Goal: Task Accomplishment & Management: Complete application form

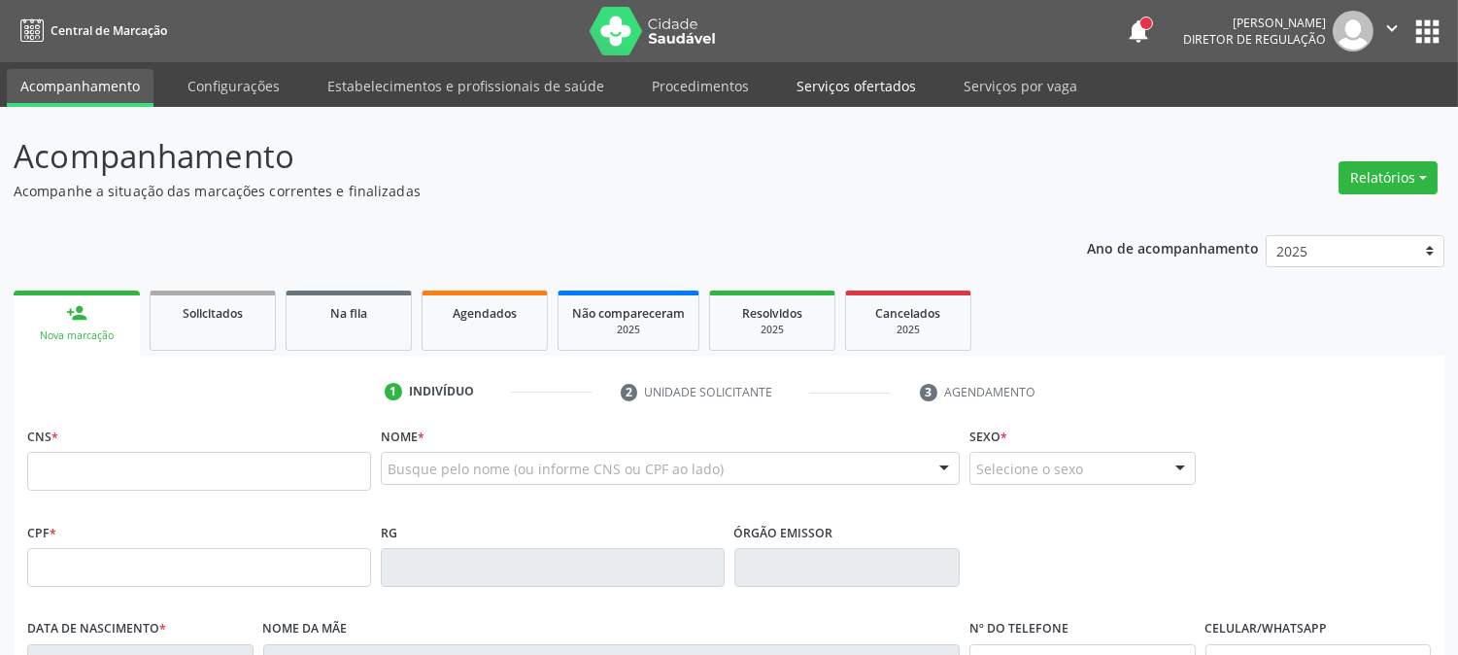
click at [832, 89] on link "Serviços ofertados" at bounding box center [856, 86] width 147 height 34
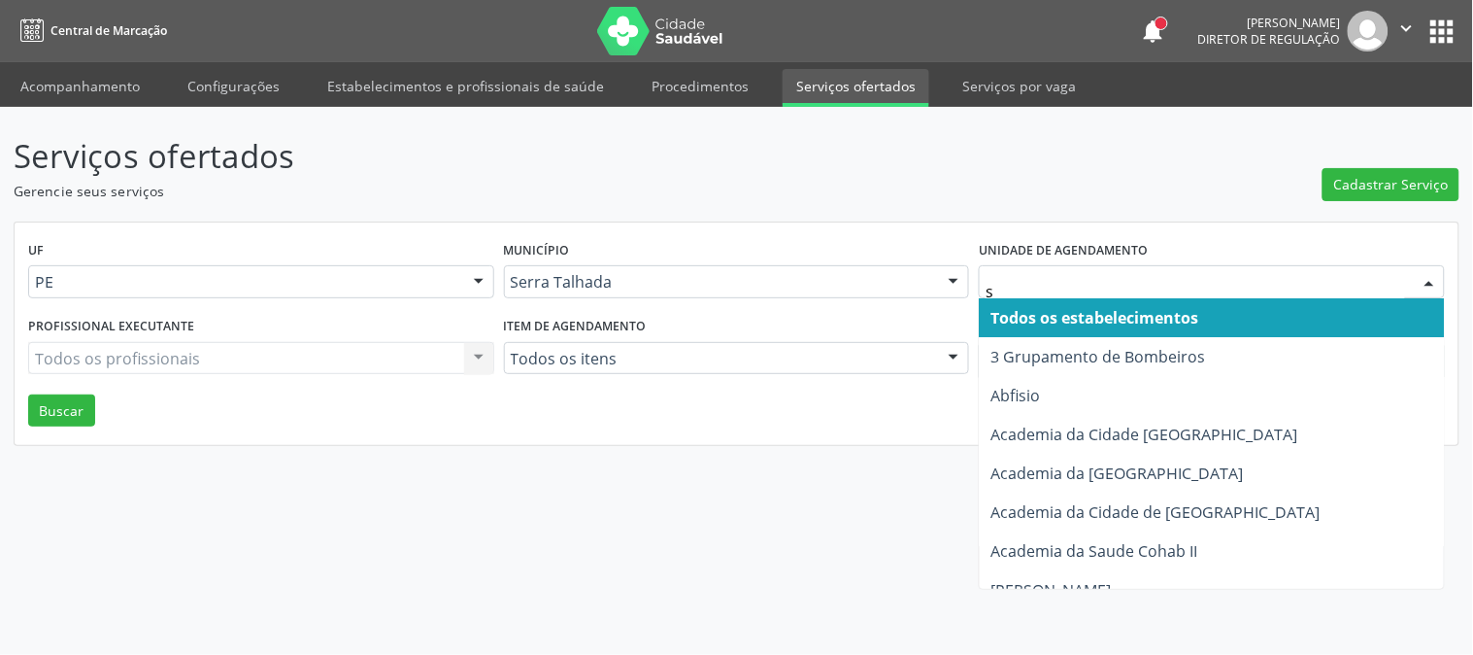
type input "s b"
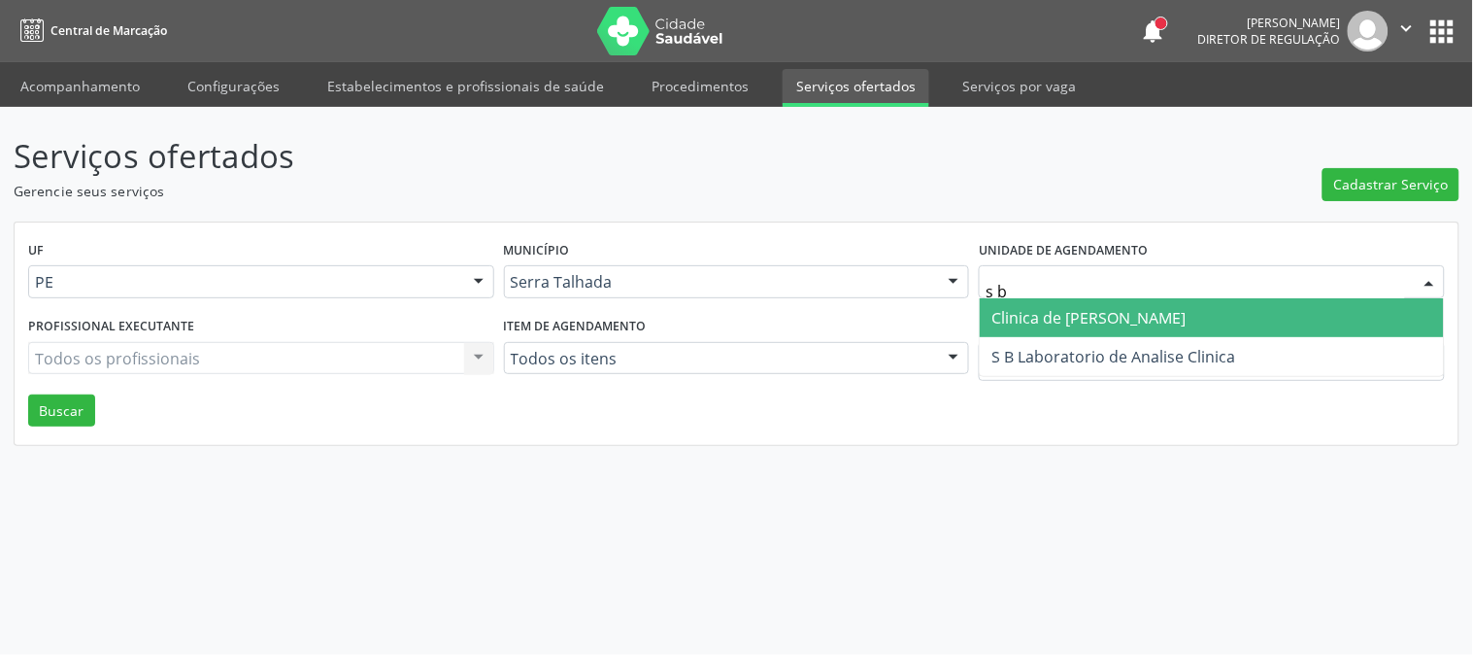
click at [1092, 286] on input "s b" at bounding box center [1196, 291] width 420 height 39
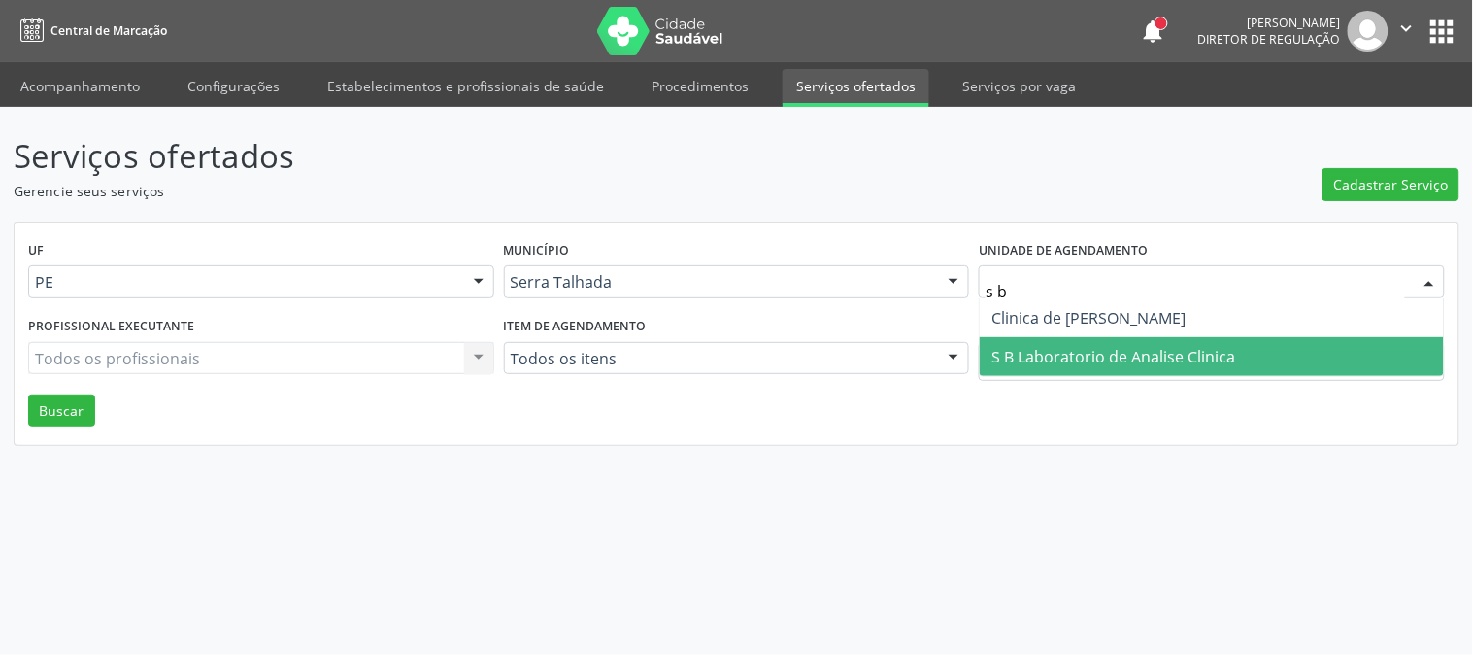
click at [1071, 346] on span "S B Laboratorio de Analise Clinica" at bounding box center [1114, 356] width 244 height 21
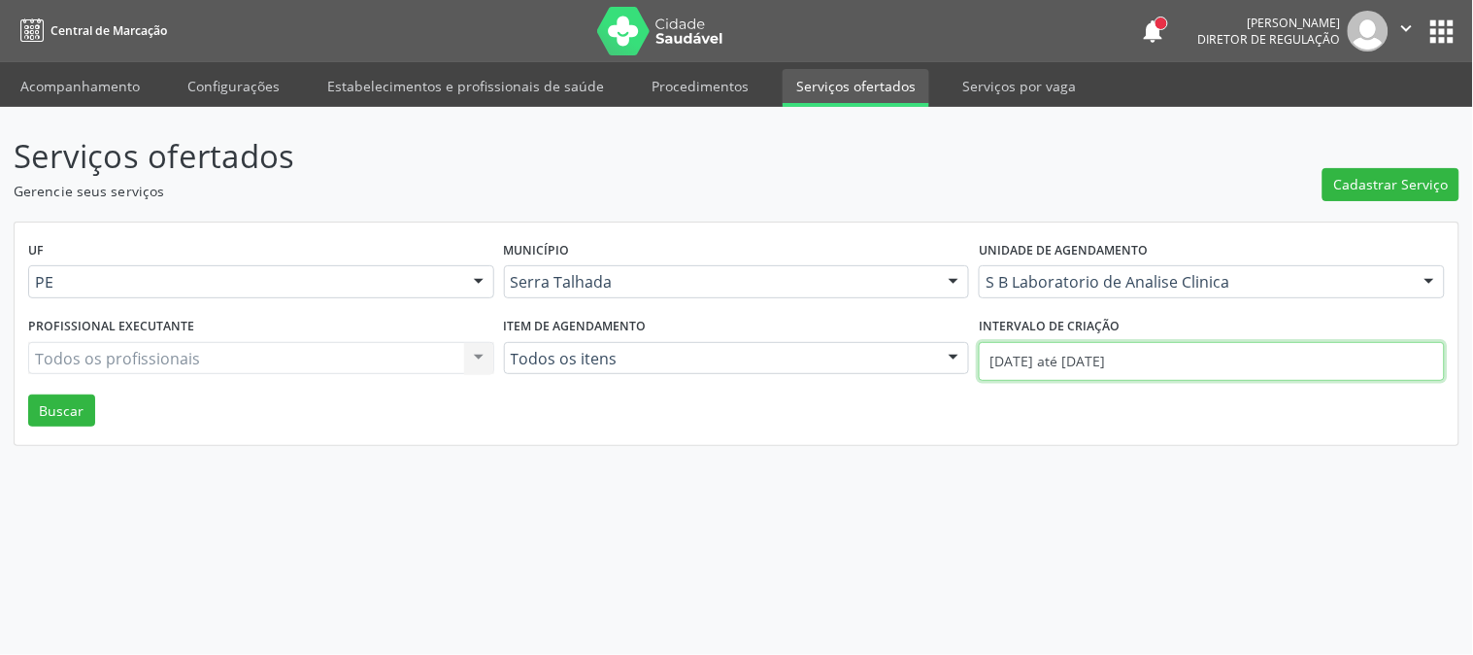
click at [1071, 344] on input "[DATE] até [DATE]" at bounding box center [1212, 361] width 466 height 39
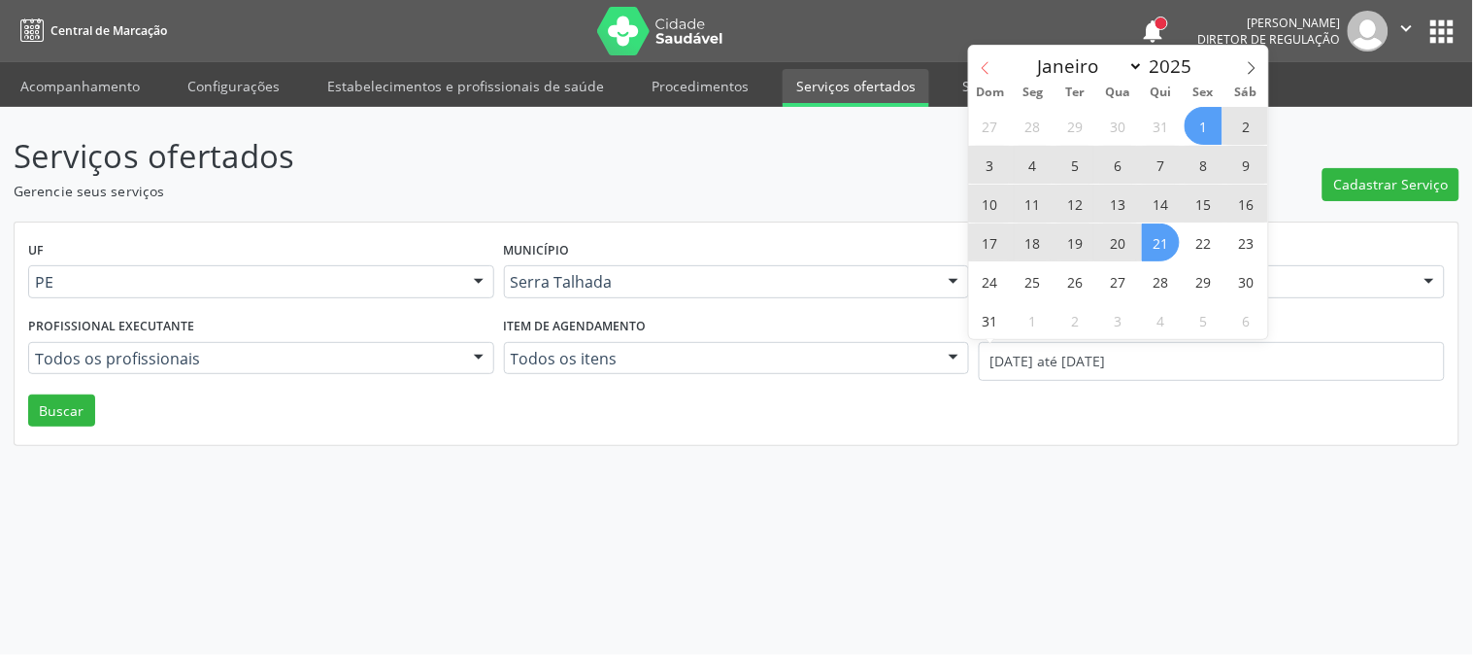
click at [982, 68] on icon at bounding box center [985, 68] width 7 height 13
select select "6"
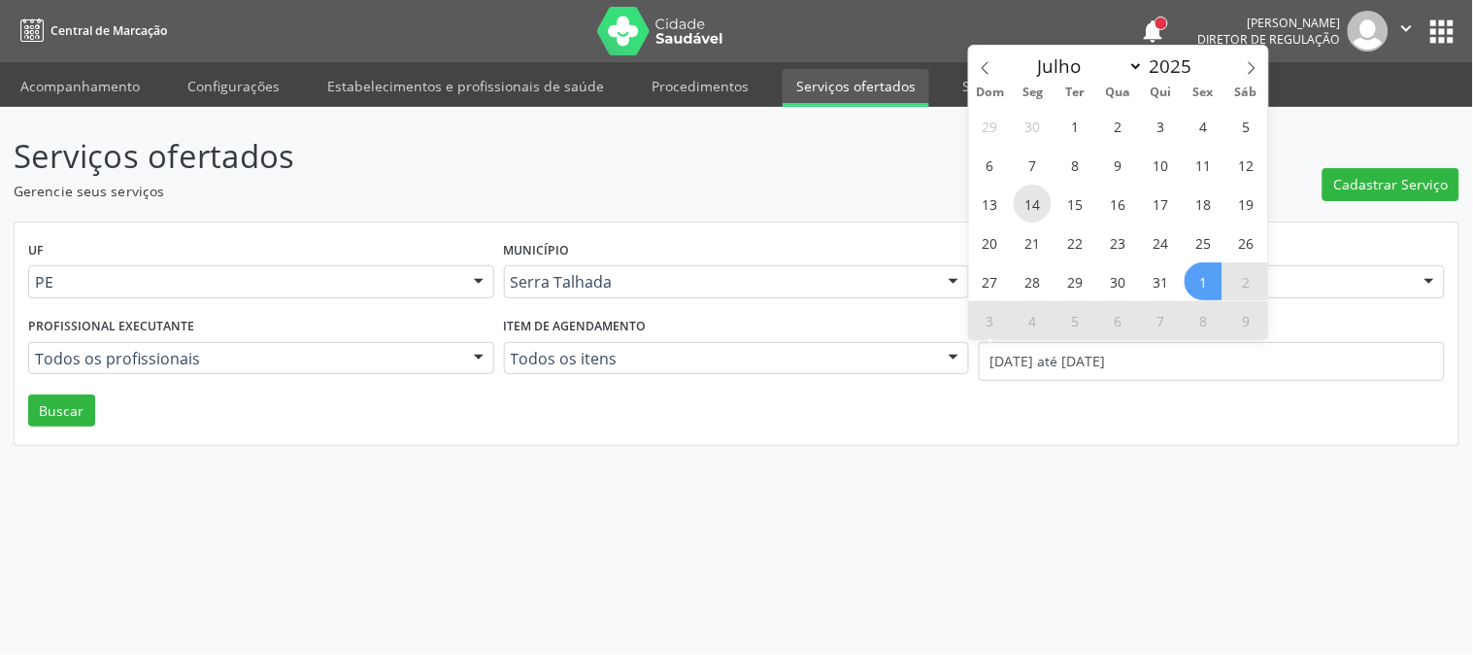
click at [1032, 207] on span "14" at bounding box center [1033, 204] width 38 height 38
type input "[DATE]"
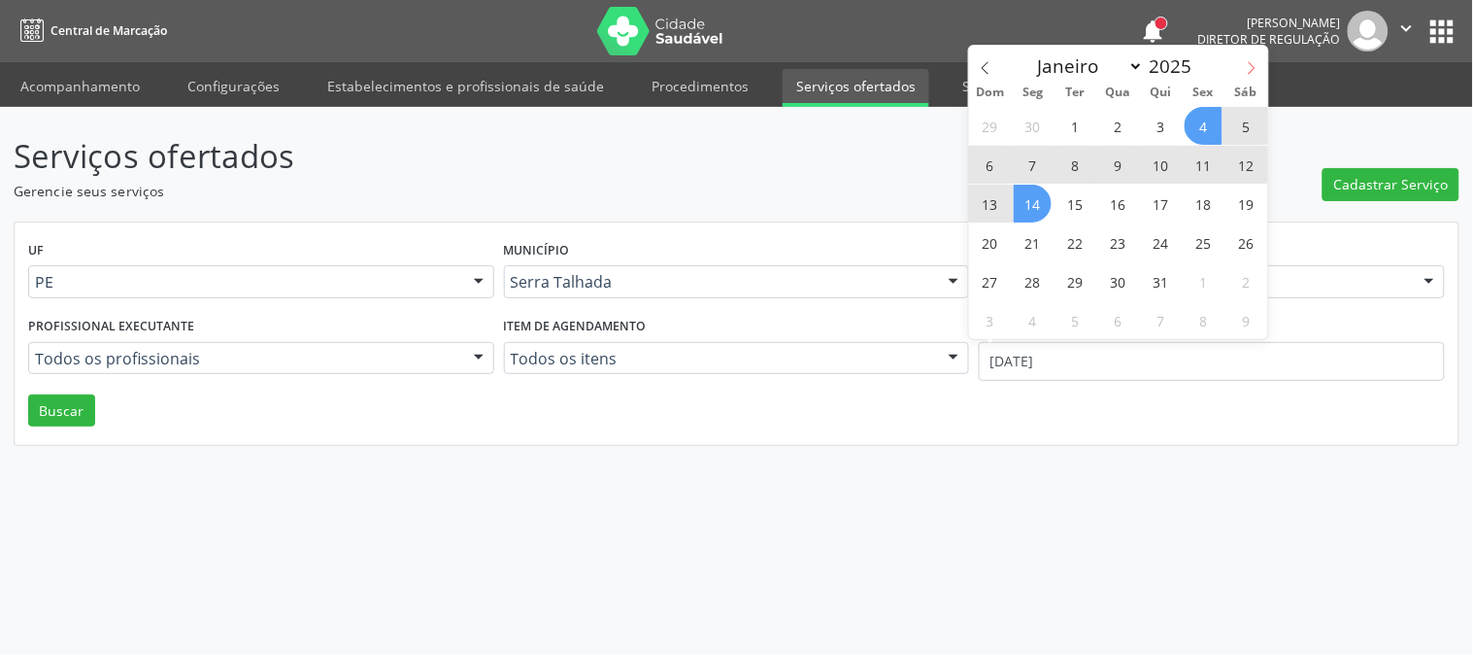
click at [1257, 61] on icon at bounding box center [1252, 68] width 14 height 14
select select "7"
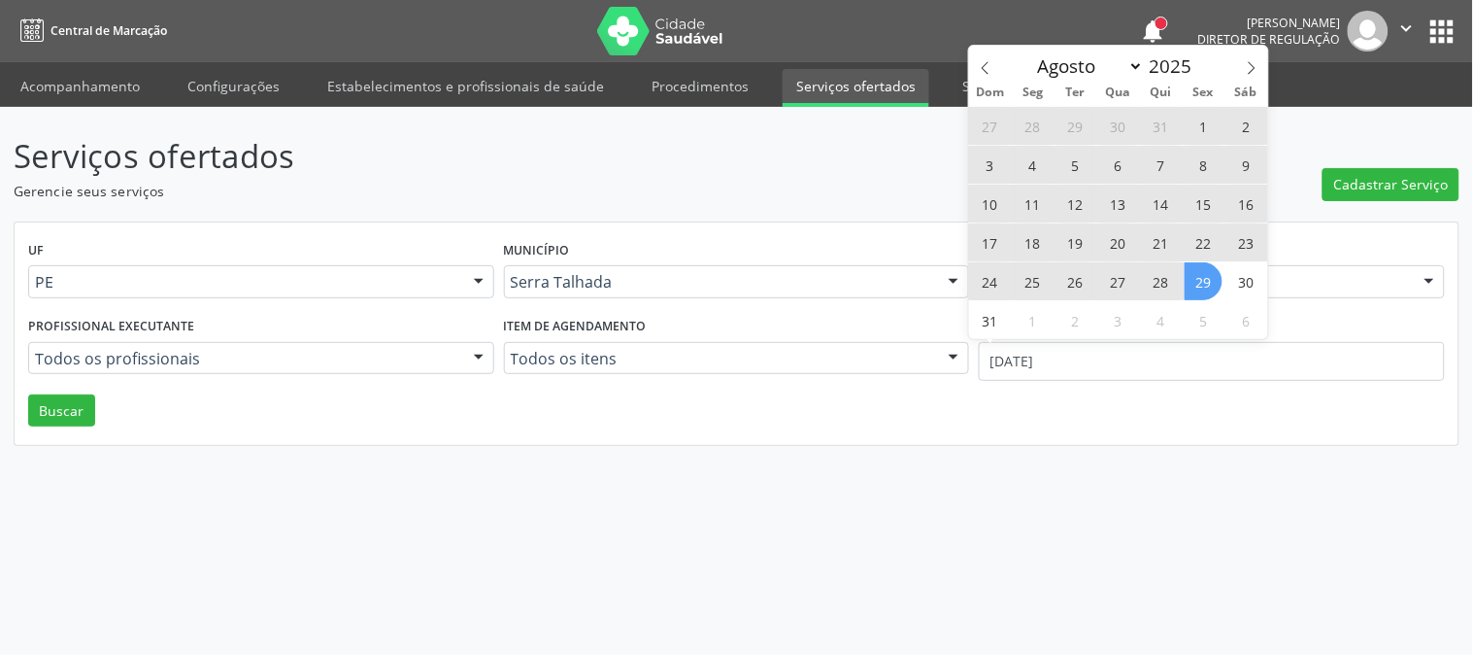
click at [1196, 287] on span "29" at bounding box center [1204, 281] width 38 height 38
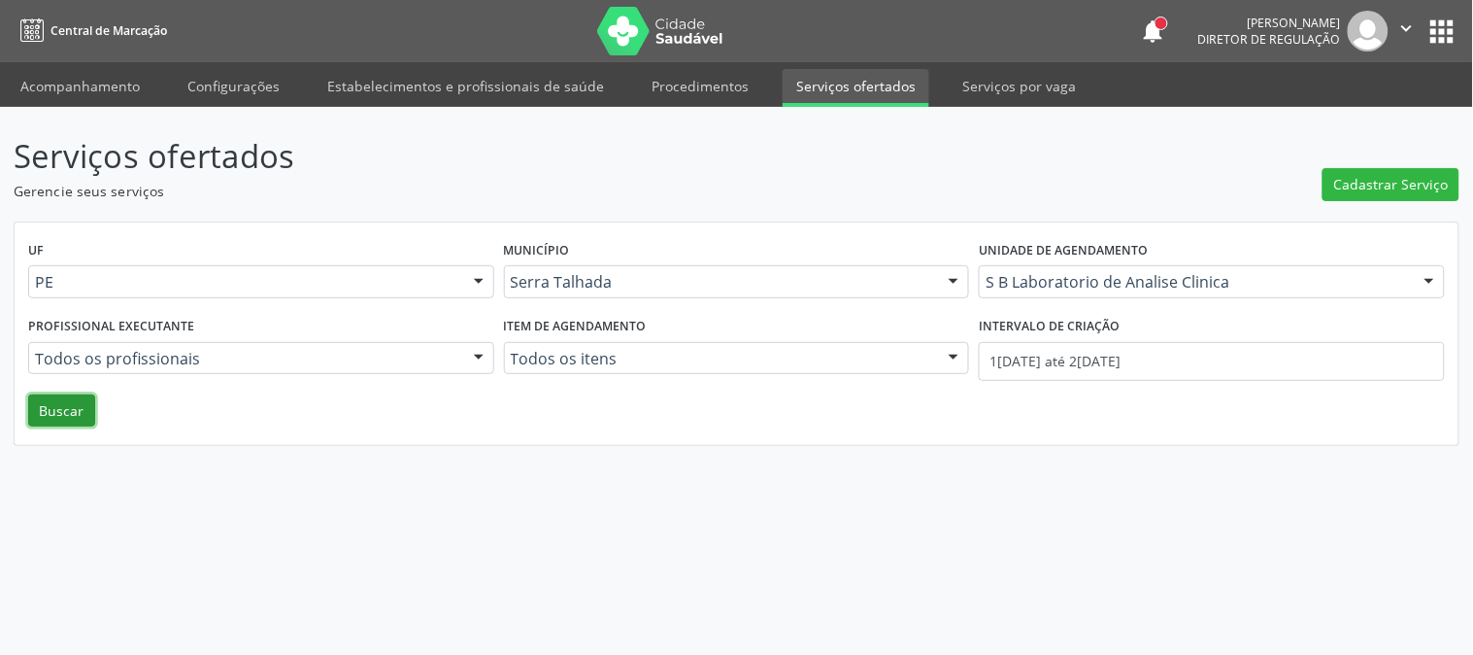
click at [79, 408] on button "Buscar" at bounding box center [61, 410] width 67 height 33
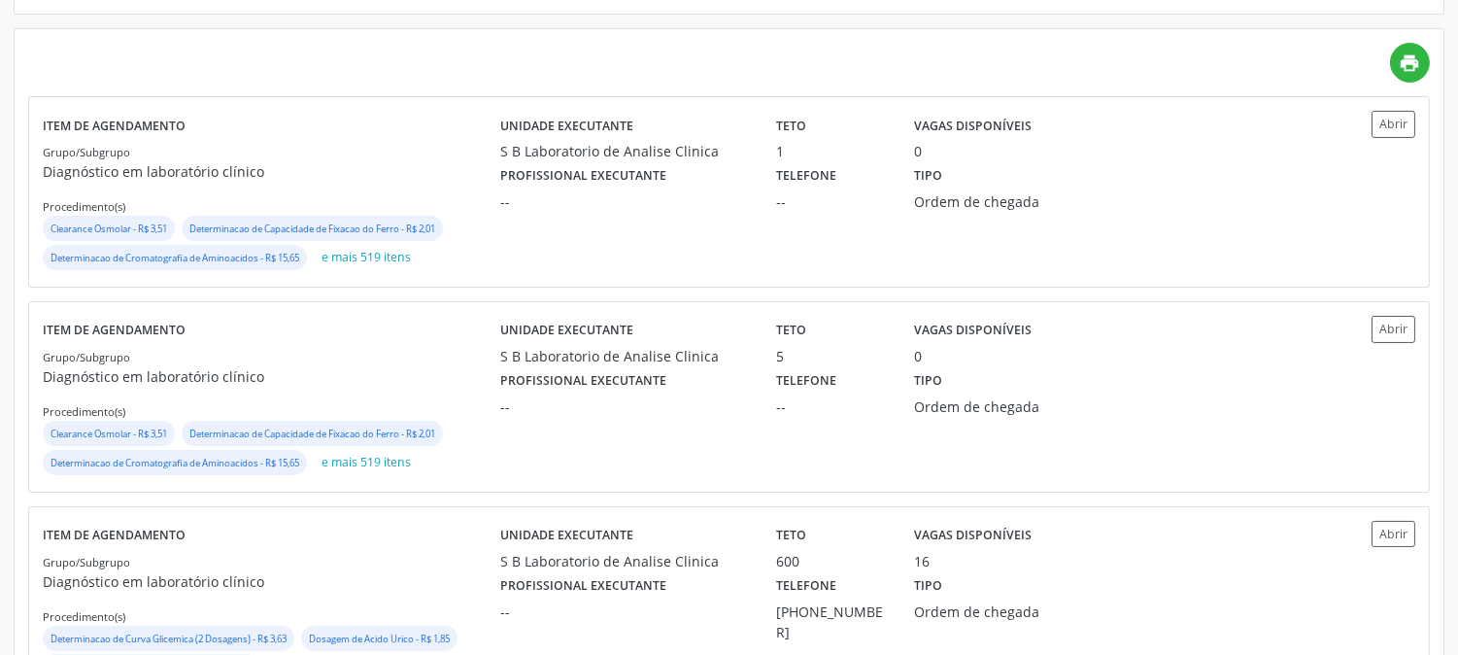
scroll to position [516, 0]
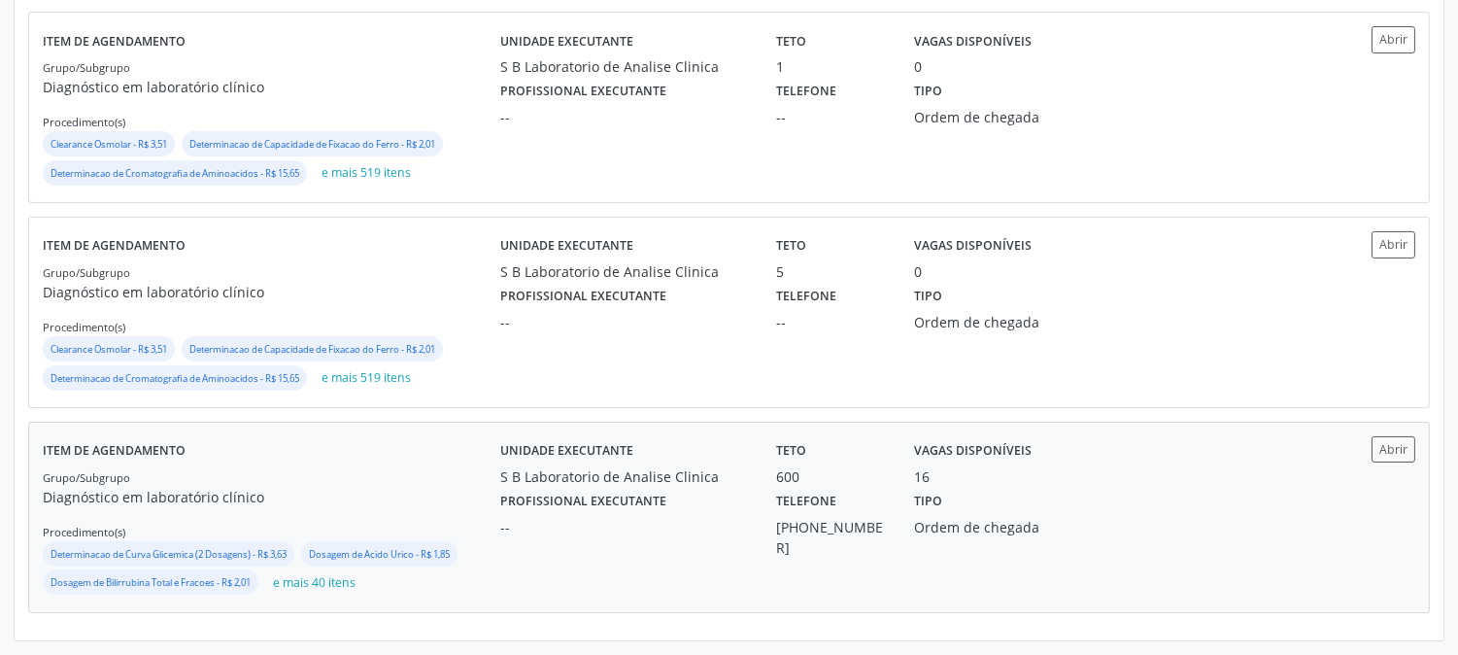
click at [353, 512] on div "Grupo/Subgrupo Diagnóstico em laboratório clínico Procedimento(s) Determinacao …" at bounding box center [271, 532] width 457 height 132
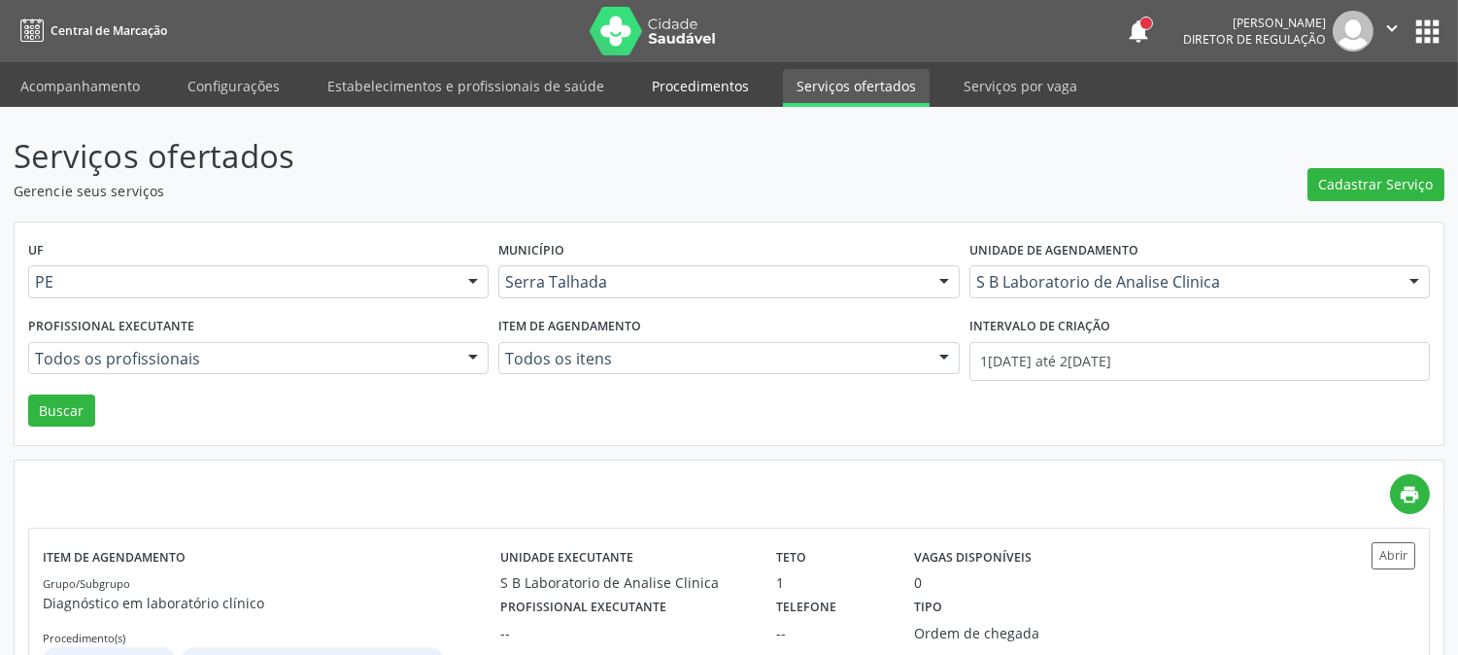
click at [732, 97] on link "Procedimentos" at bounding box center [700, 86] width 124 height 34
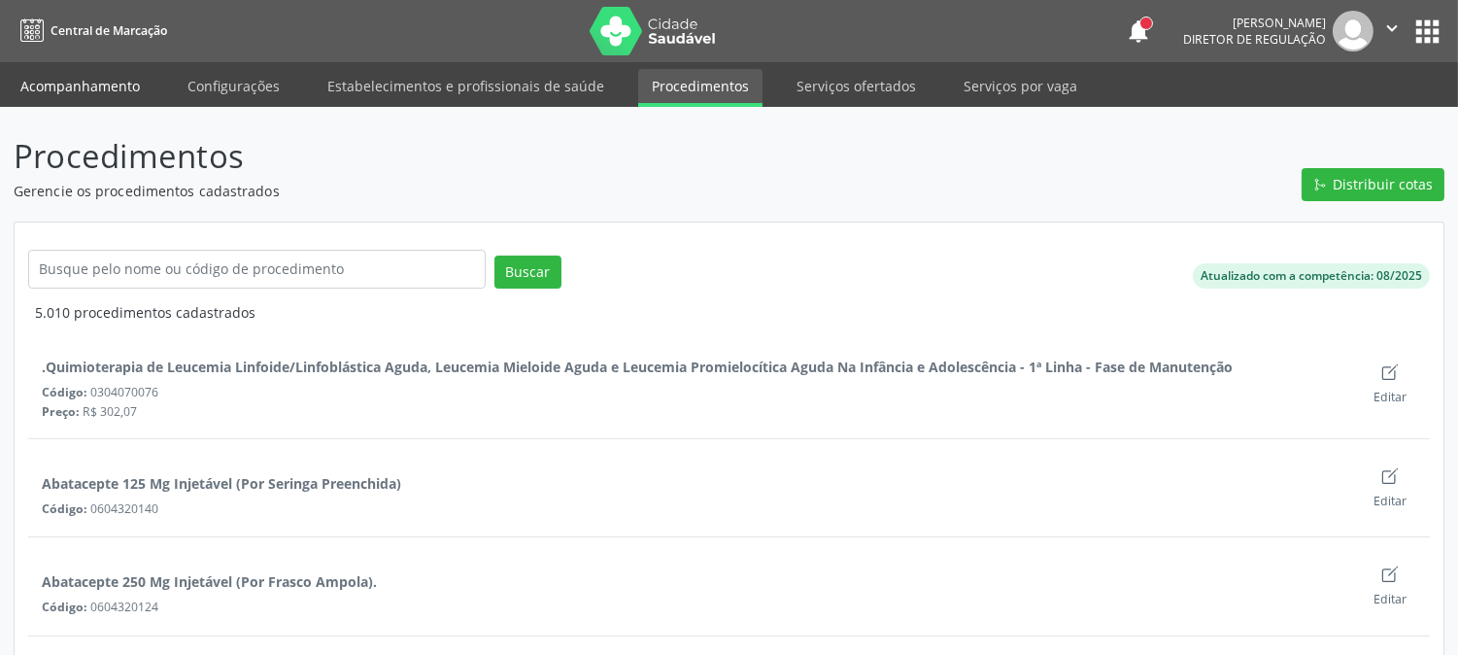
click at [60, 93] on link "Acompanhamento" at bounding box center [80, 86] width 147 height 34
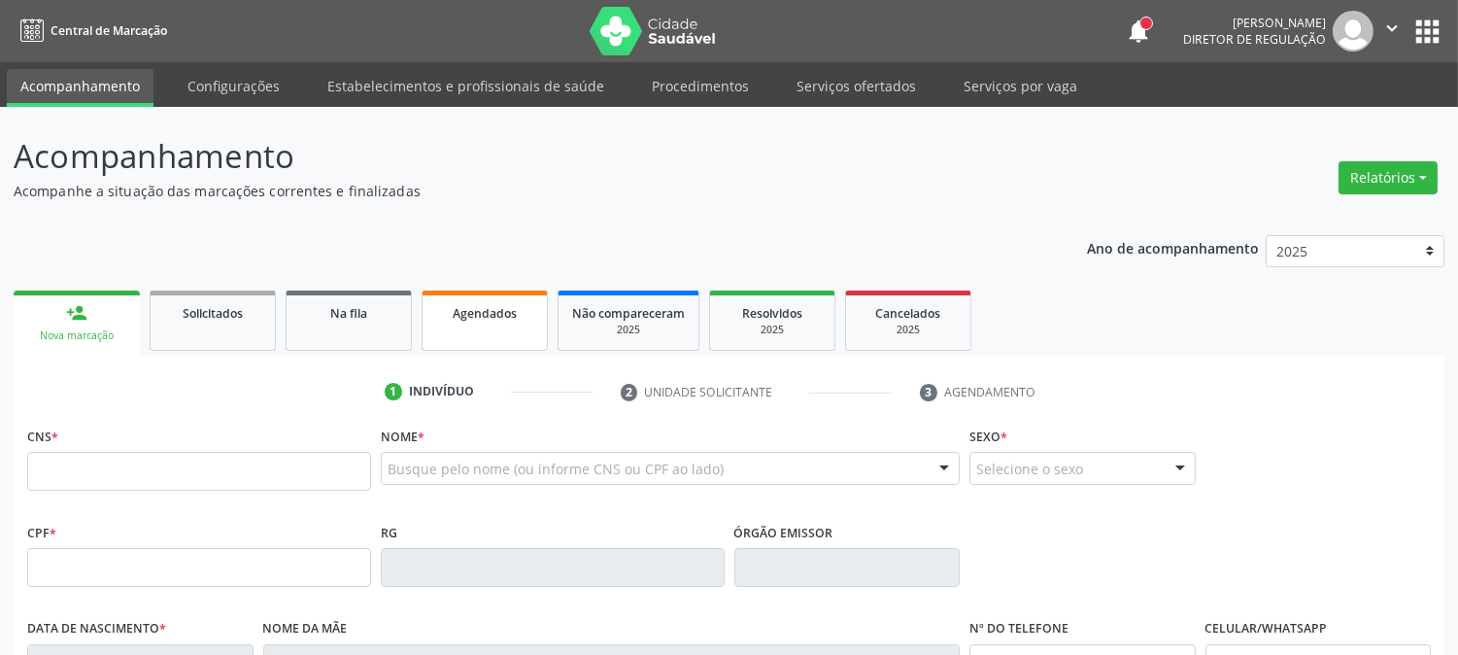
click at [520, 293] on link "Agendados" at bounding box center [484, 320] width 126 height 60
select select "7"
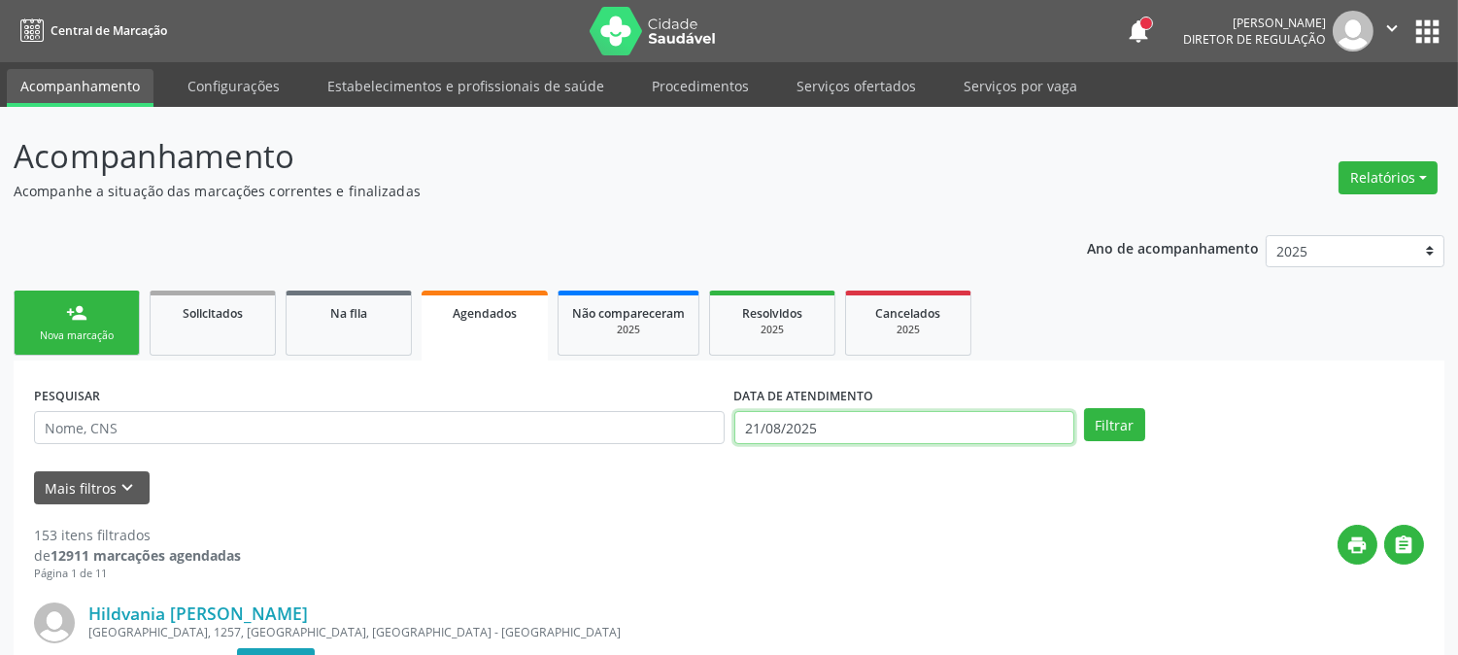
click at [870, 423] on input "21/08/2025" at bounding box center [904, 427] width 340 height 33
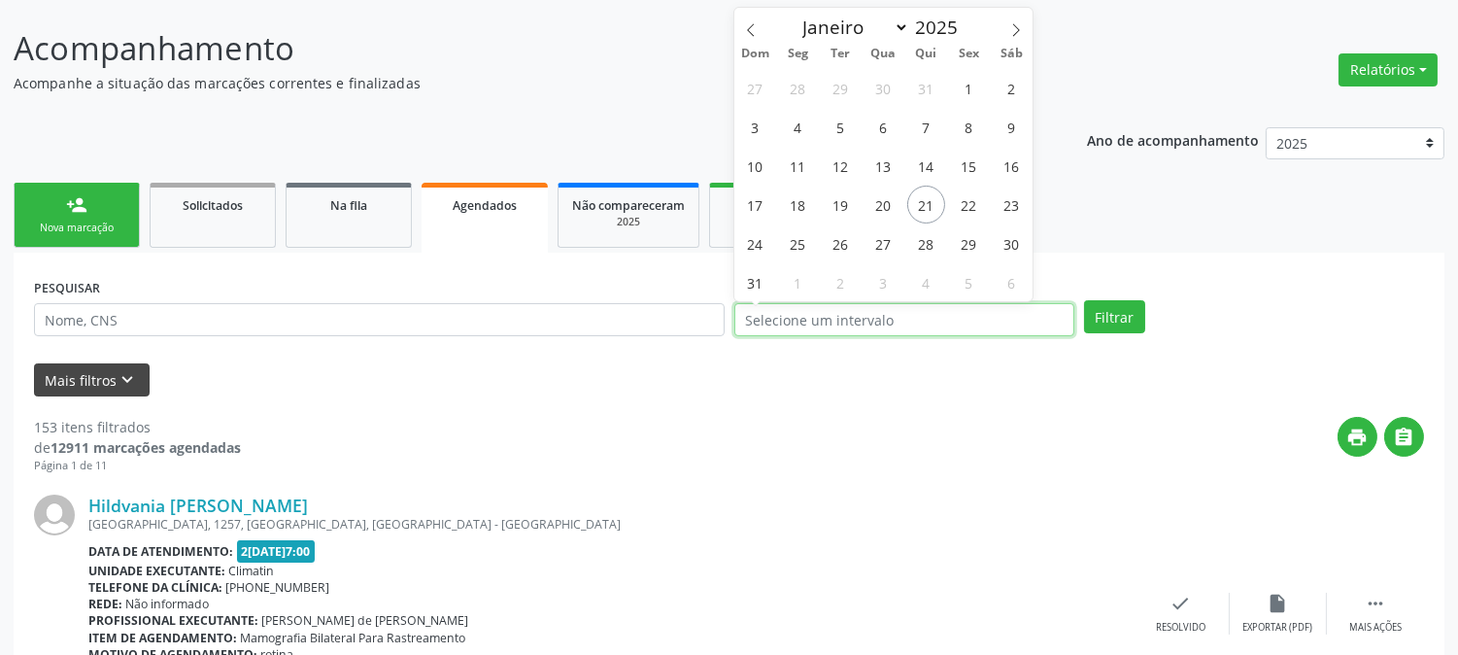
scroll to position [216, 0]
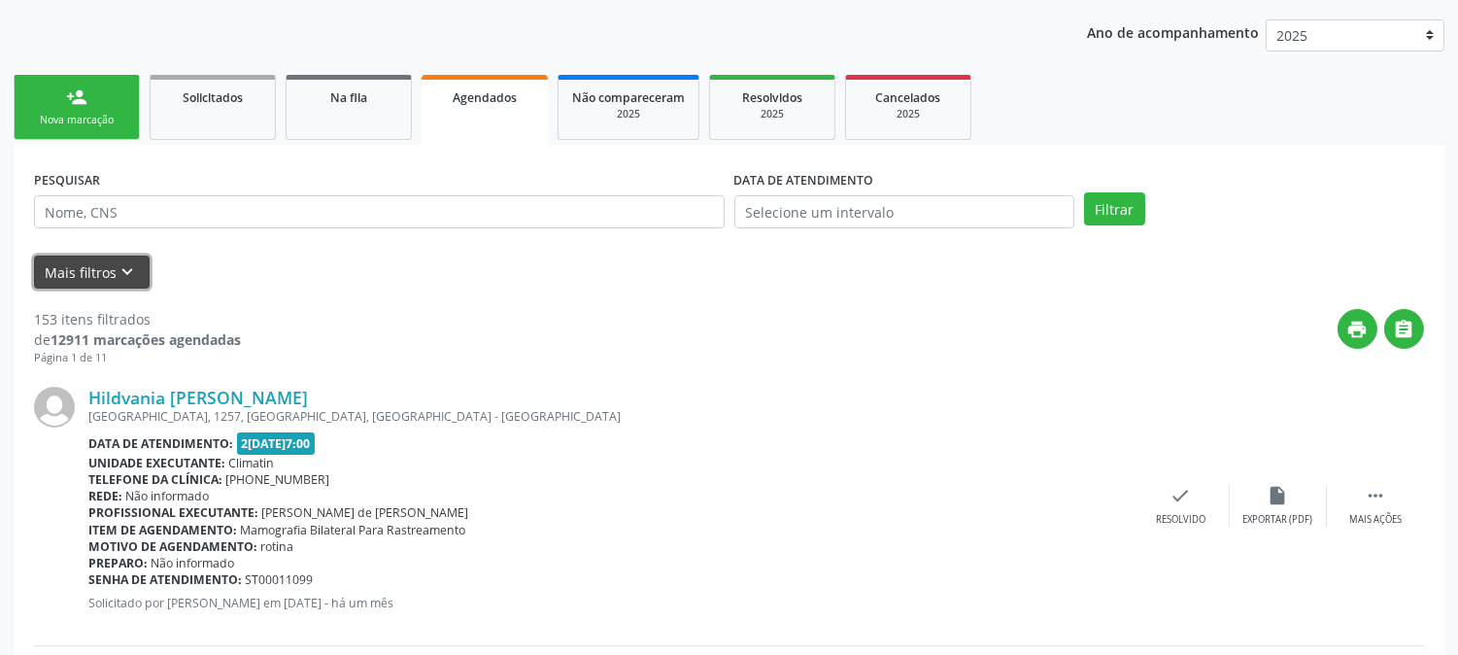
click at [104, 268] on button "Mais filtros keyboard_arrow_down" at bounding box center [92, 272] width 116 height 34
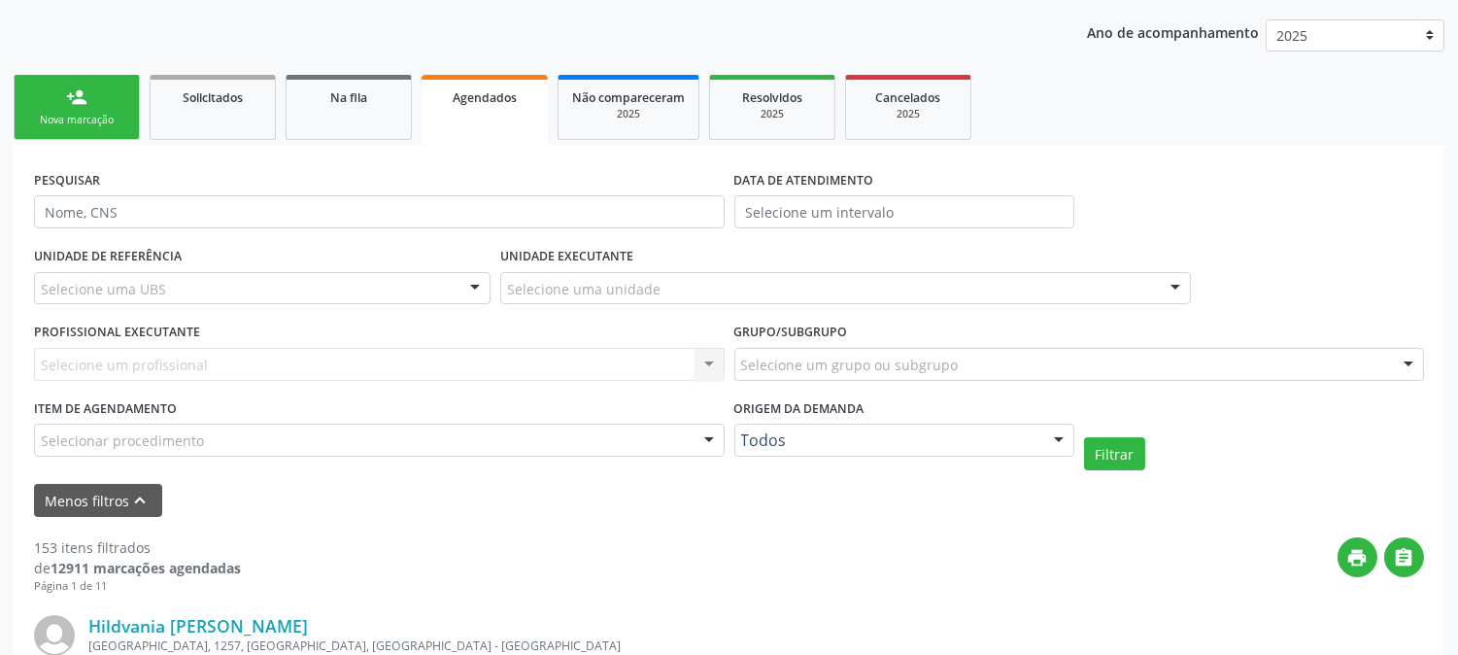
click at [425, 286] on div "Selecione uma UBS" at bounding box center [262, 288] width 456 height 33
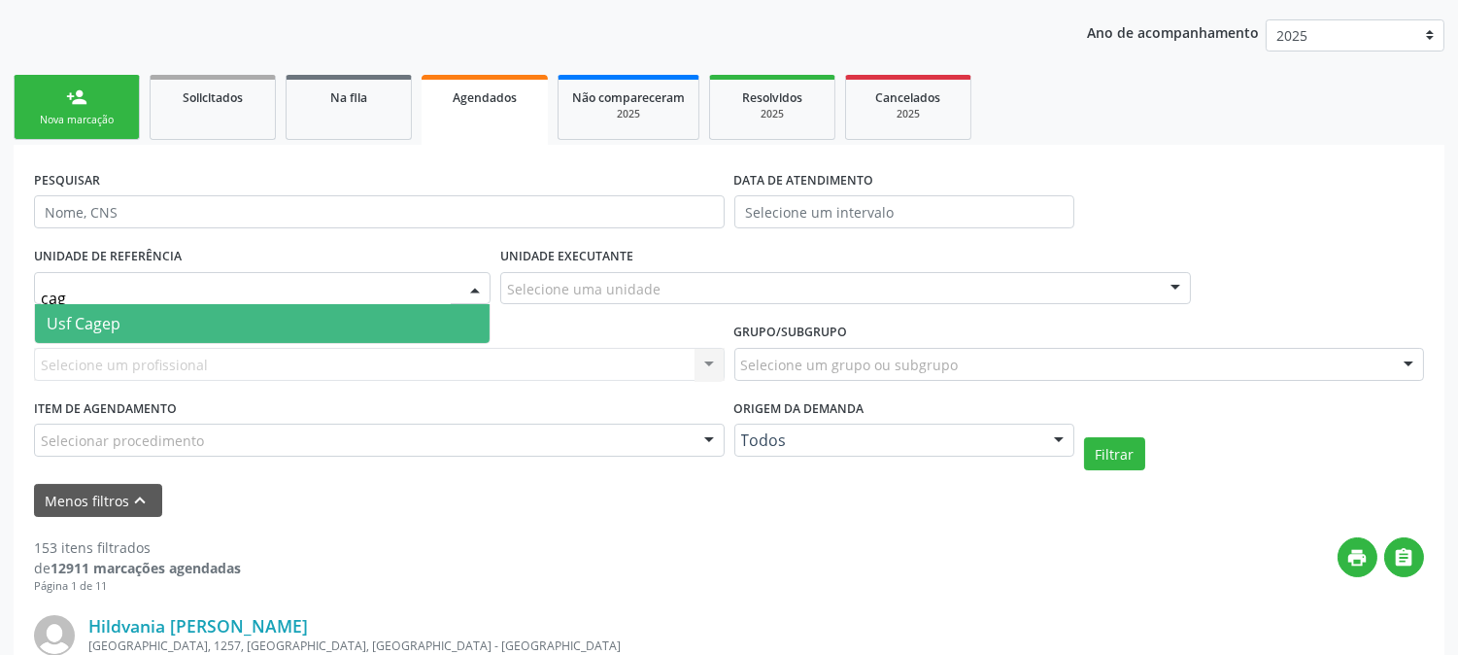
type input "cage"
click at [399, 307] on span "Usf Cagep" at bounding box center [262, 323] width 454 height 39
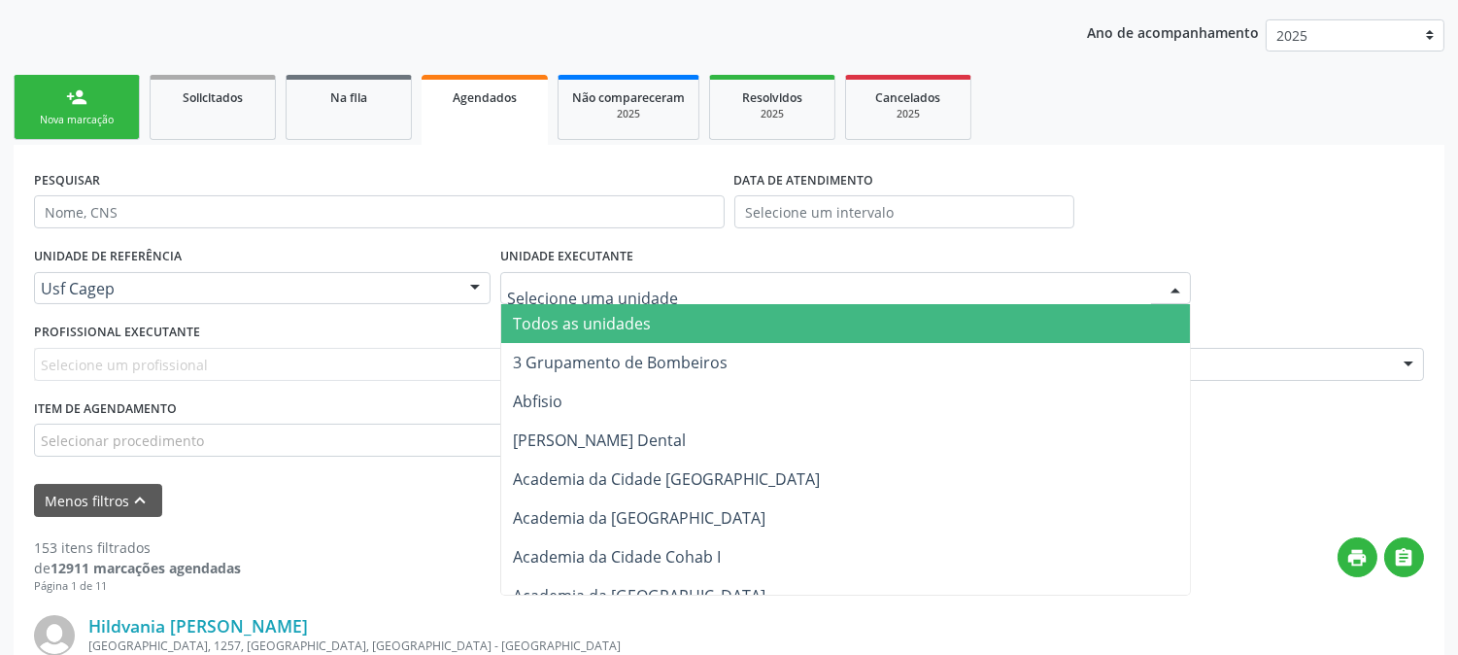
click at [663, 288] on div at bounding box center [845, 288] width 690 height 33
type input "s b"
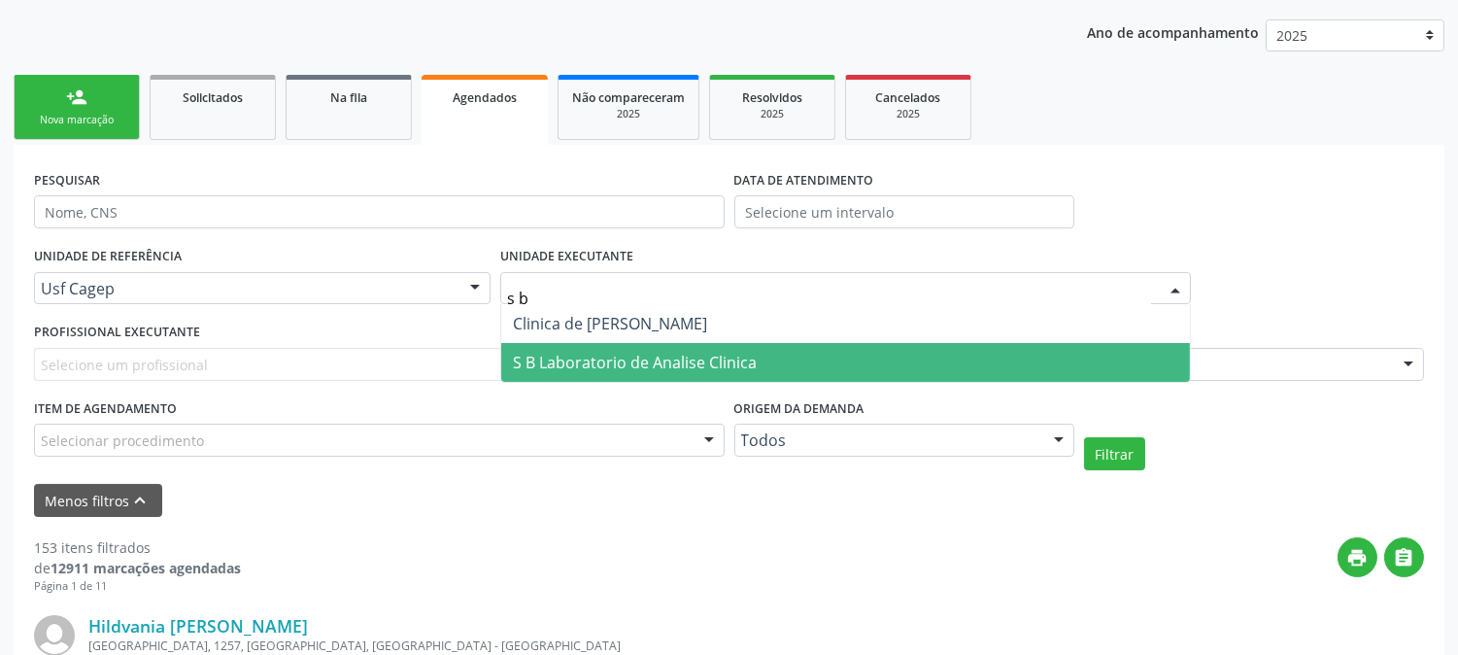
click at [656, 352] on span "S B Laboratorio de Analise Clinica" at bounding box center [635, 362] width 244 height 21
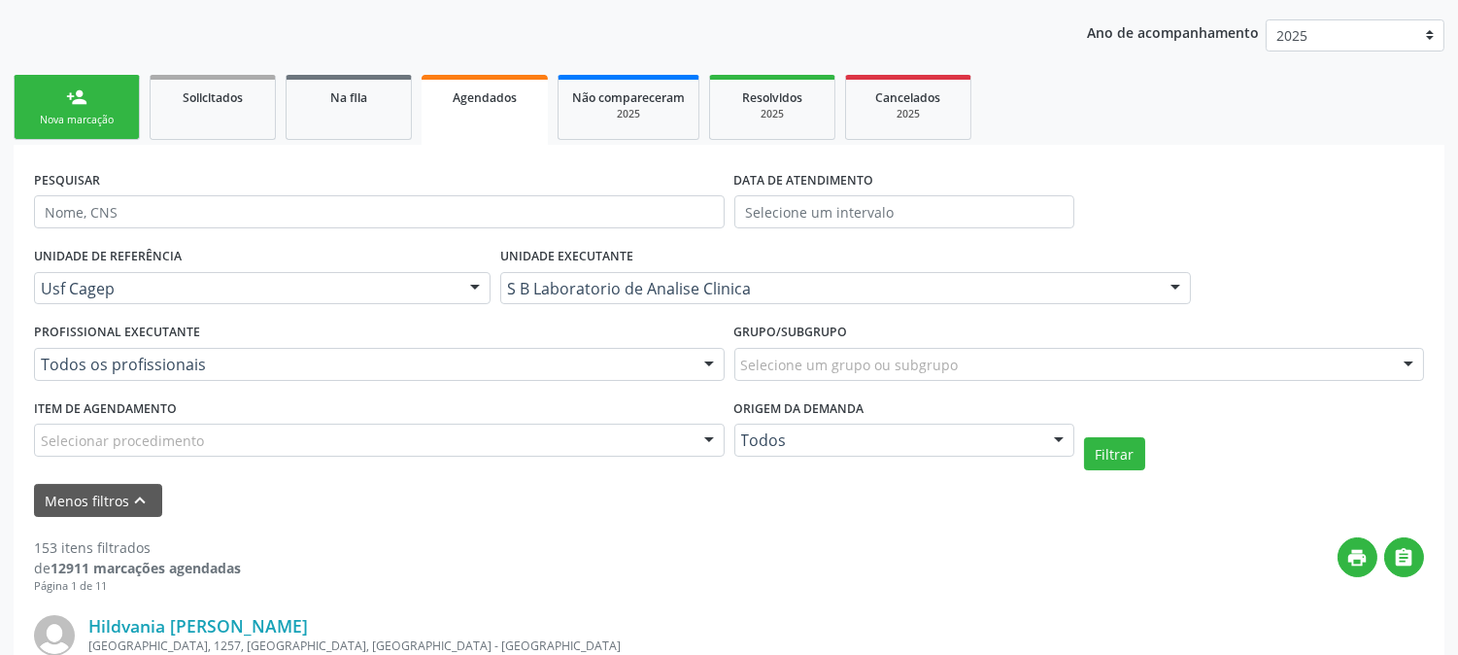
scroll to position [323, 0]
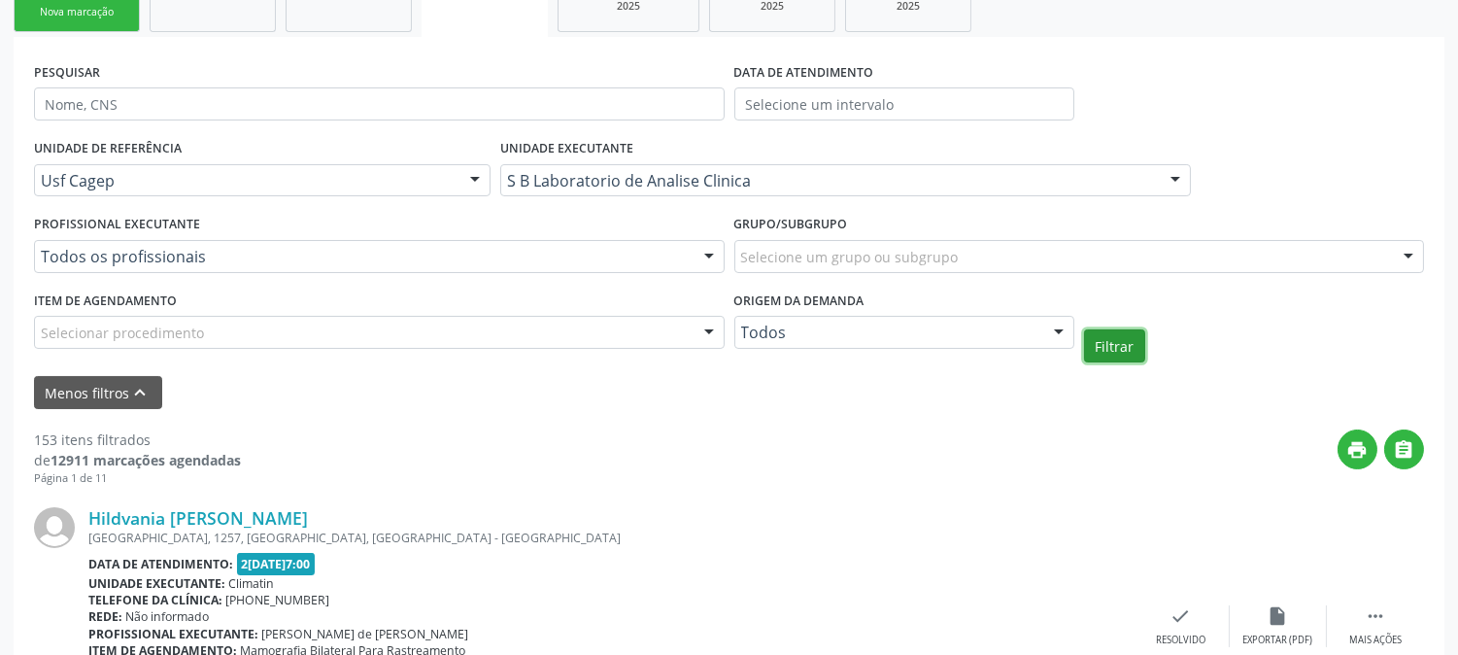
click at [1111, 351] on button "Filtrar" at bounding box center [1114, 345] width 61 height 33
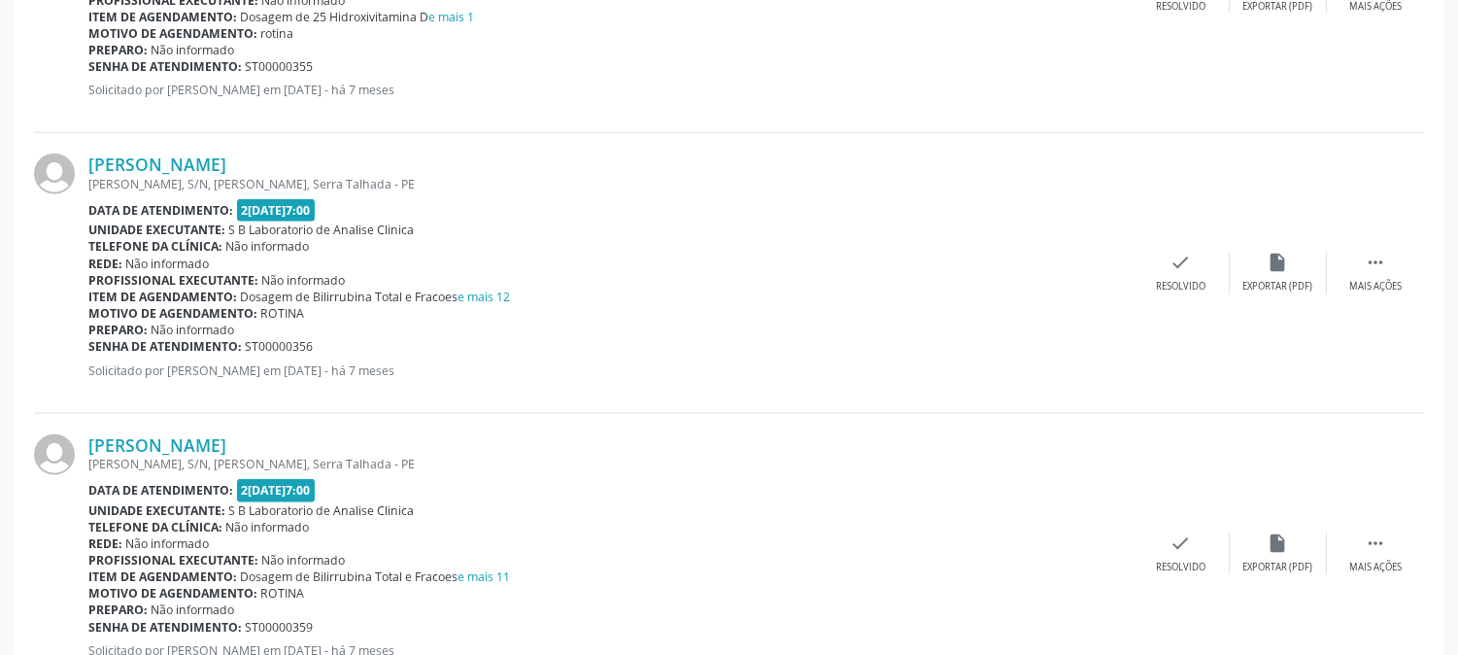
scroll to position [4442, 0]
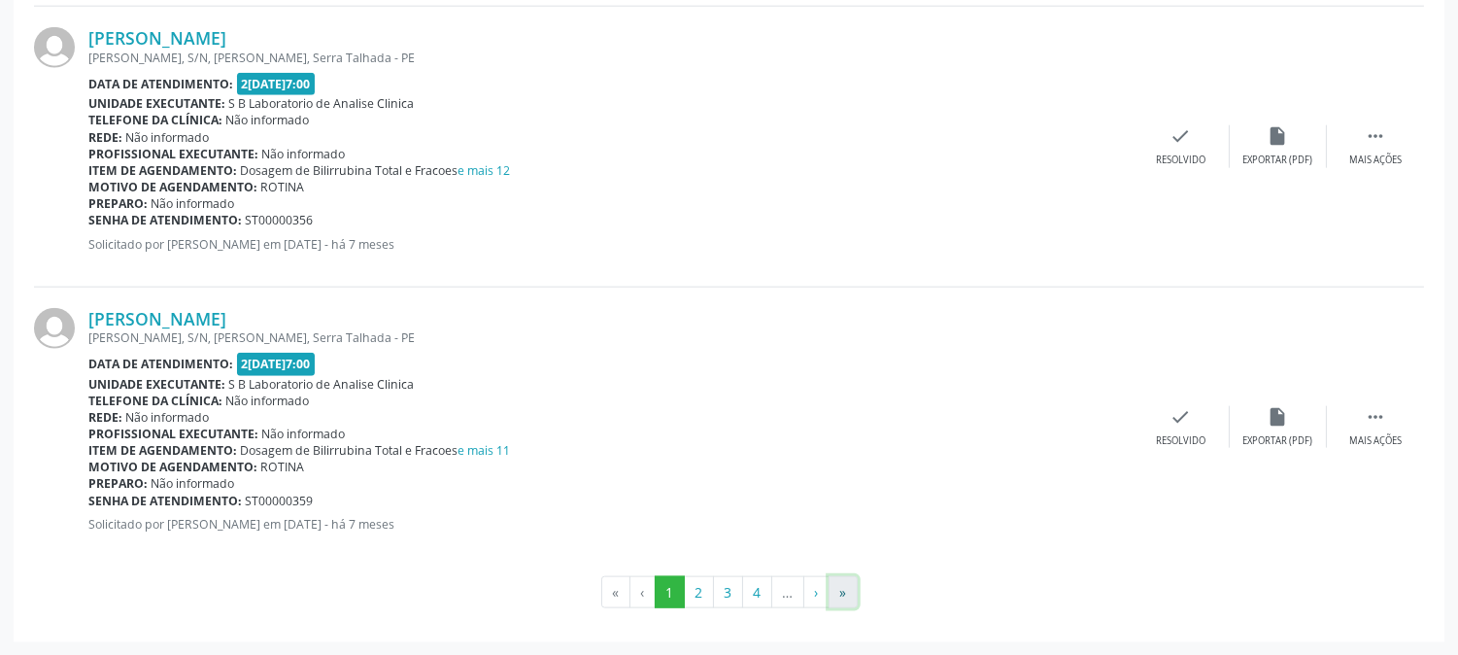
click at [832, 581] on button "»" at bounding box center [842, 592] width 29 height 33
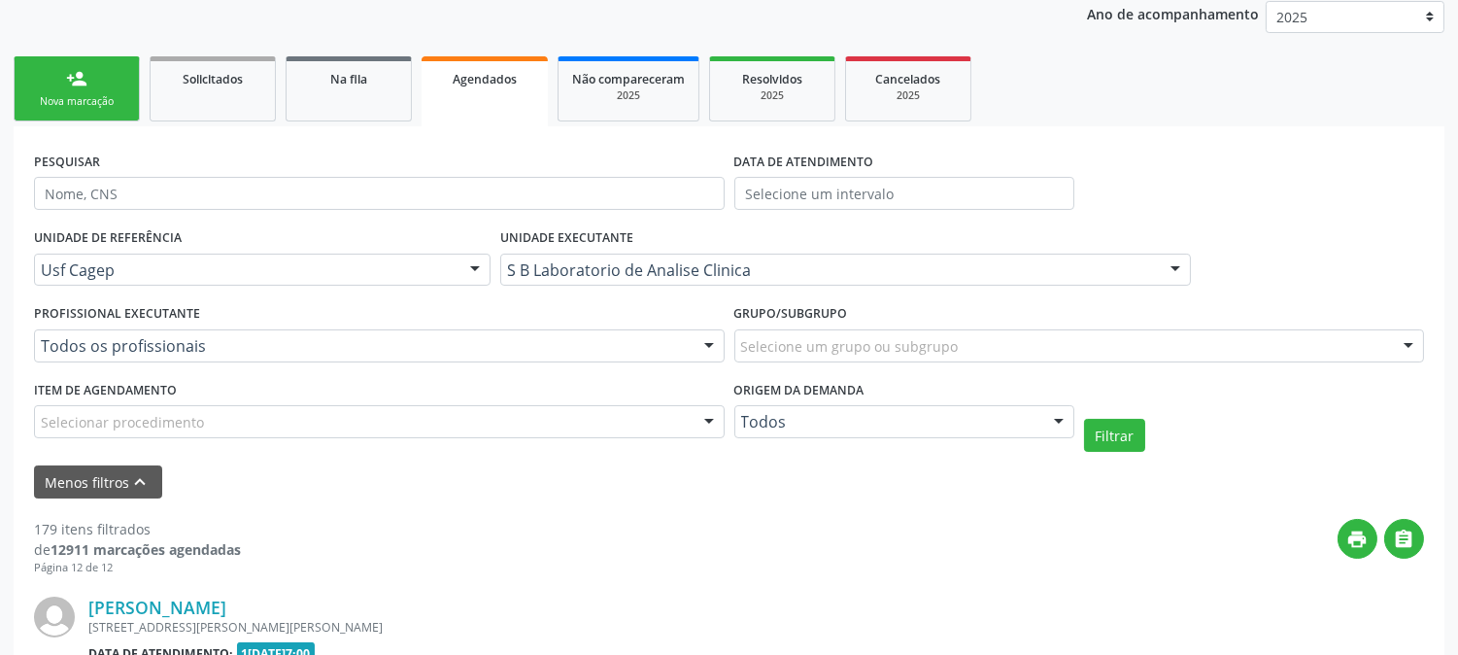
scroll to position [4196, 0]
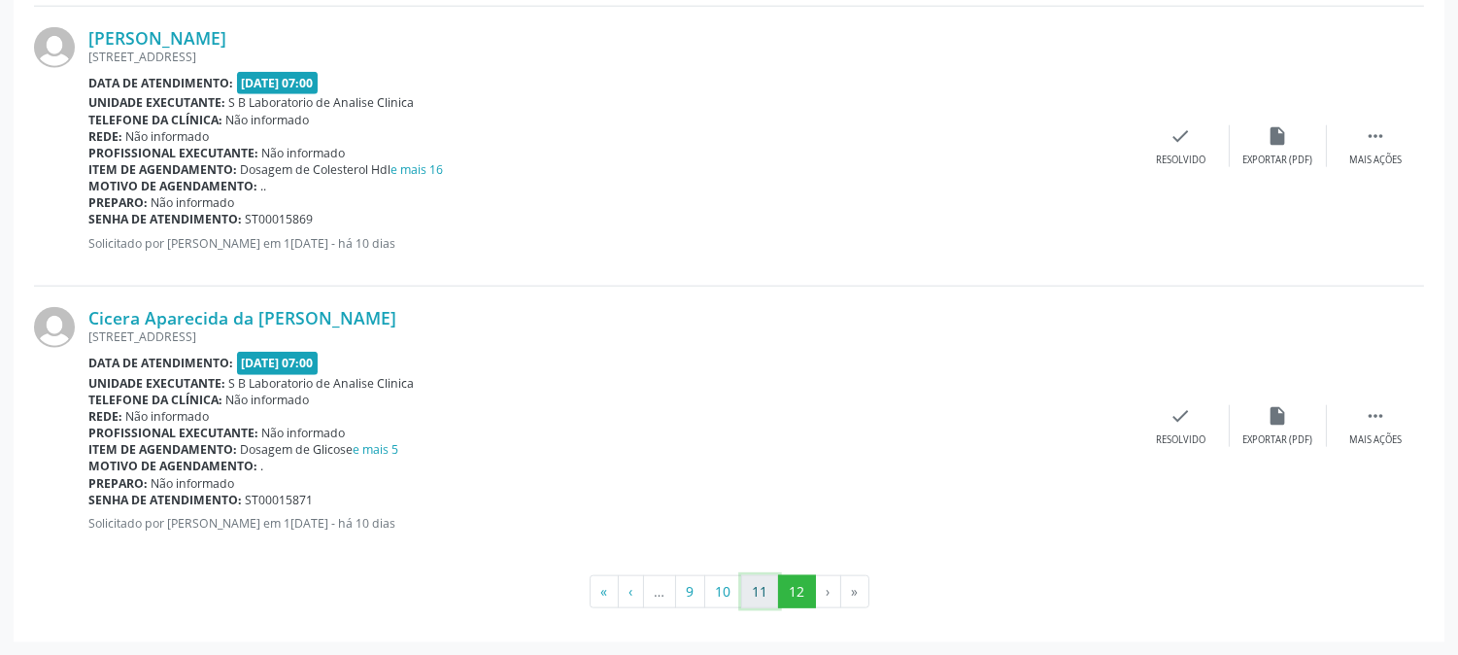
click at [756, 594] on button "11" at bounding box center [760, 591] width 38 height 33
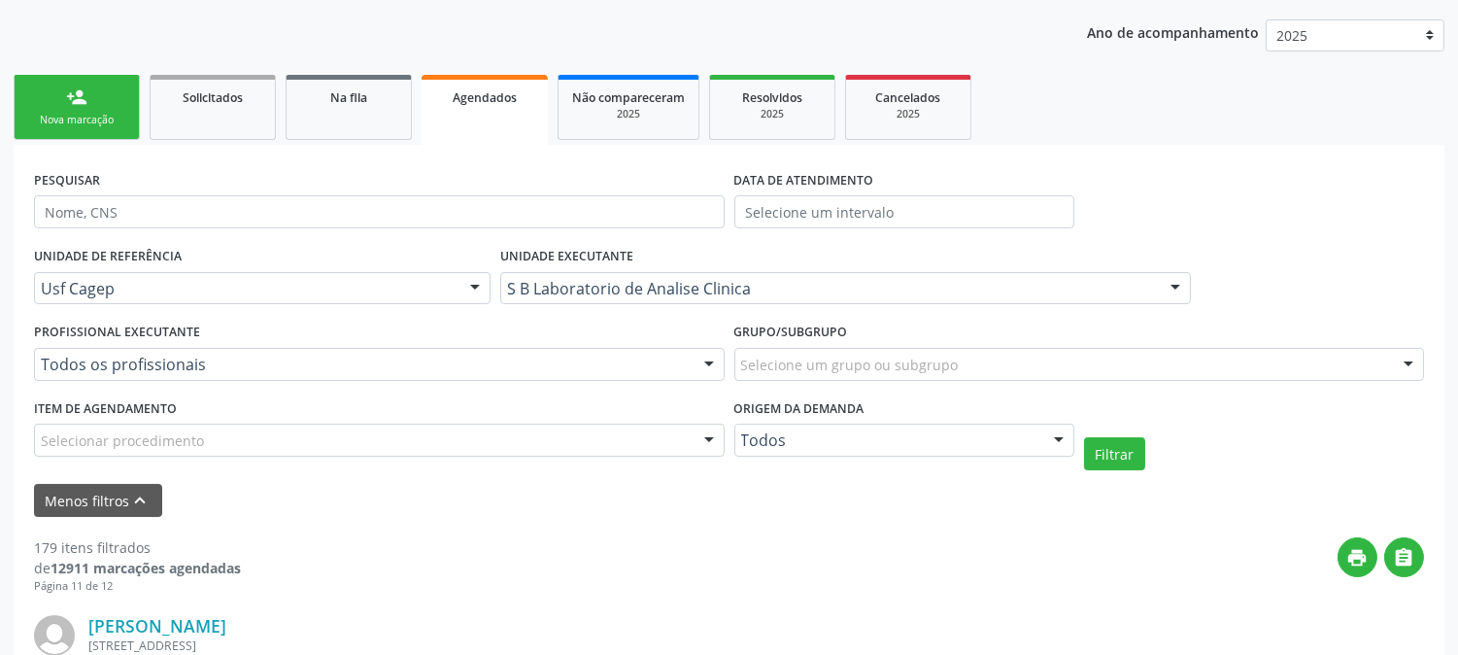
scroll to position [0, 0]
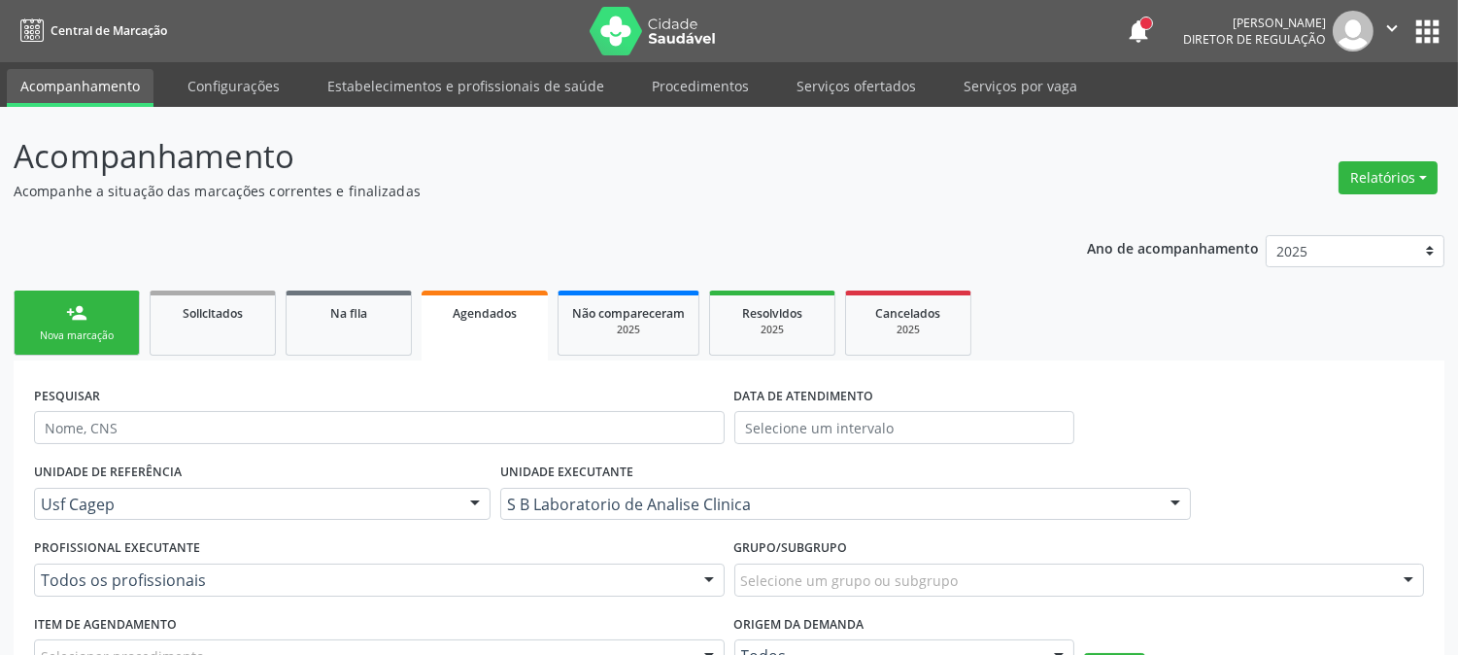
click at [123, 299] on link "person_add Nova marcação" at bounding box center [77, 322] width 126 height 65
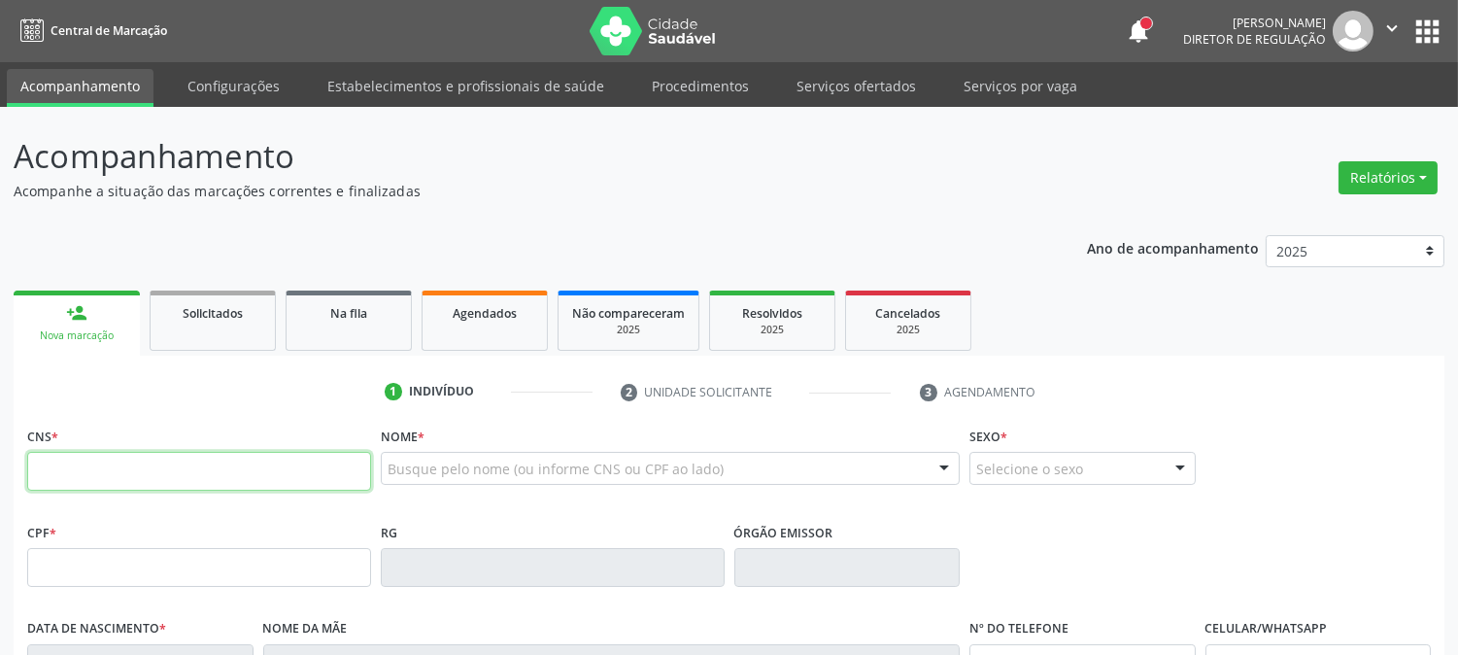
click at [162, 452] on input "text" at bounding box center [199, 471] width 344 height 39
type input "704 0033 5576 6361"
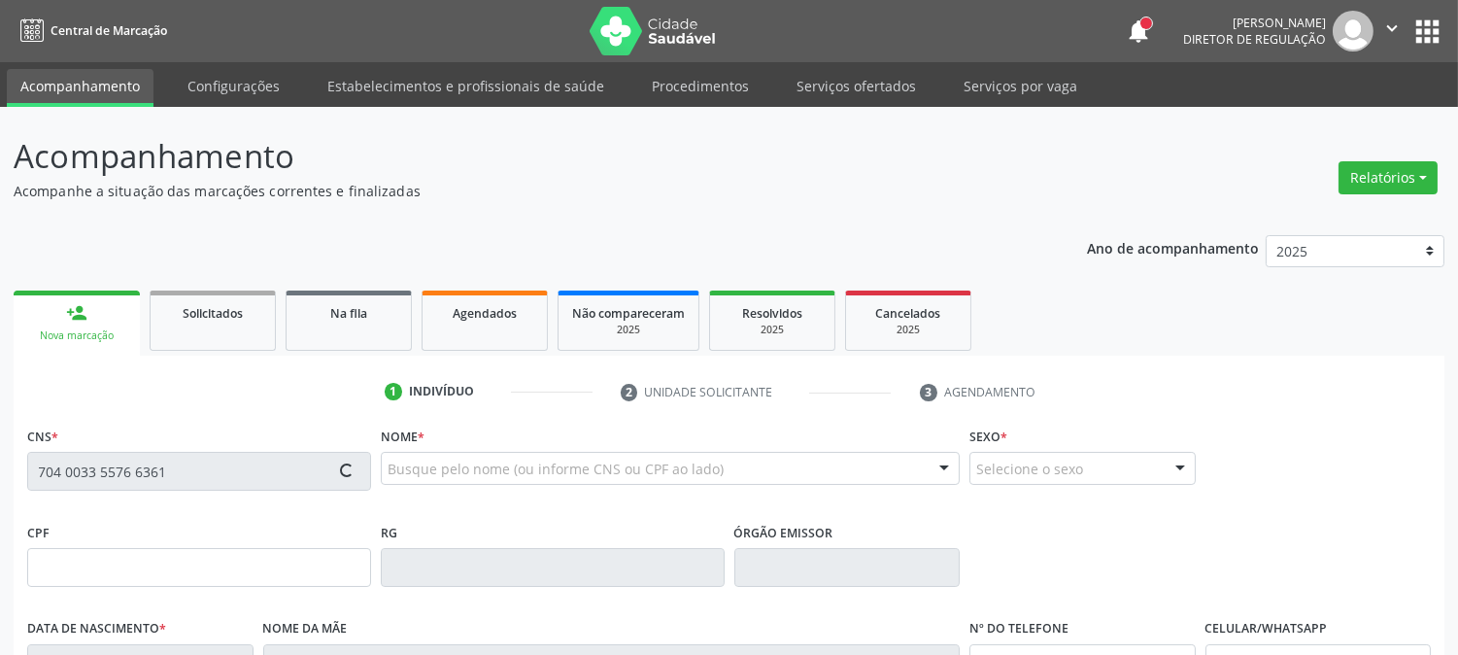
type input "935.675.704-63"
type input "2[DATE]"
type input "[PERSON_NAME]"
type input "[PHONE_NUMBER]"
type input "131"
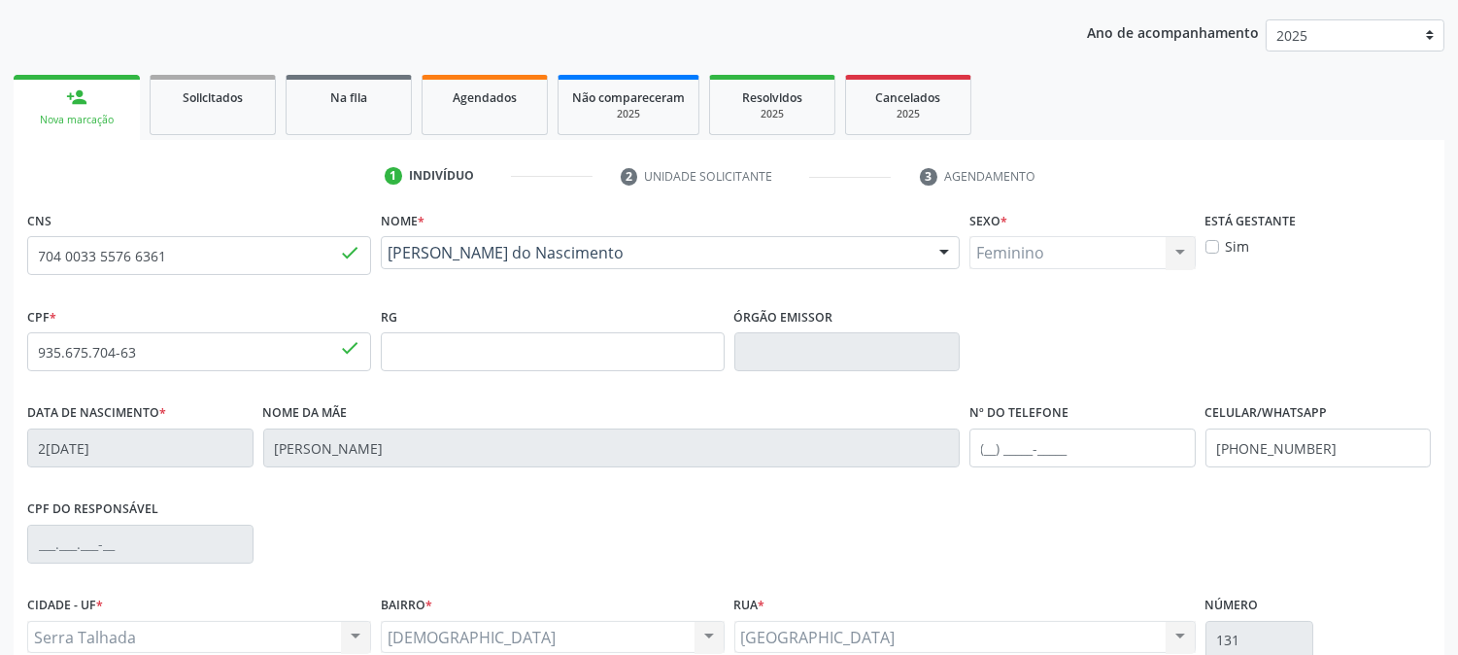
scroll to position [396, 0]
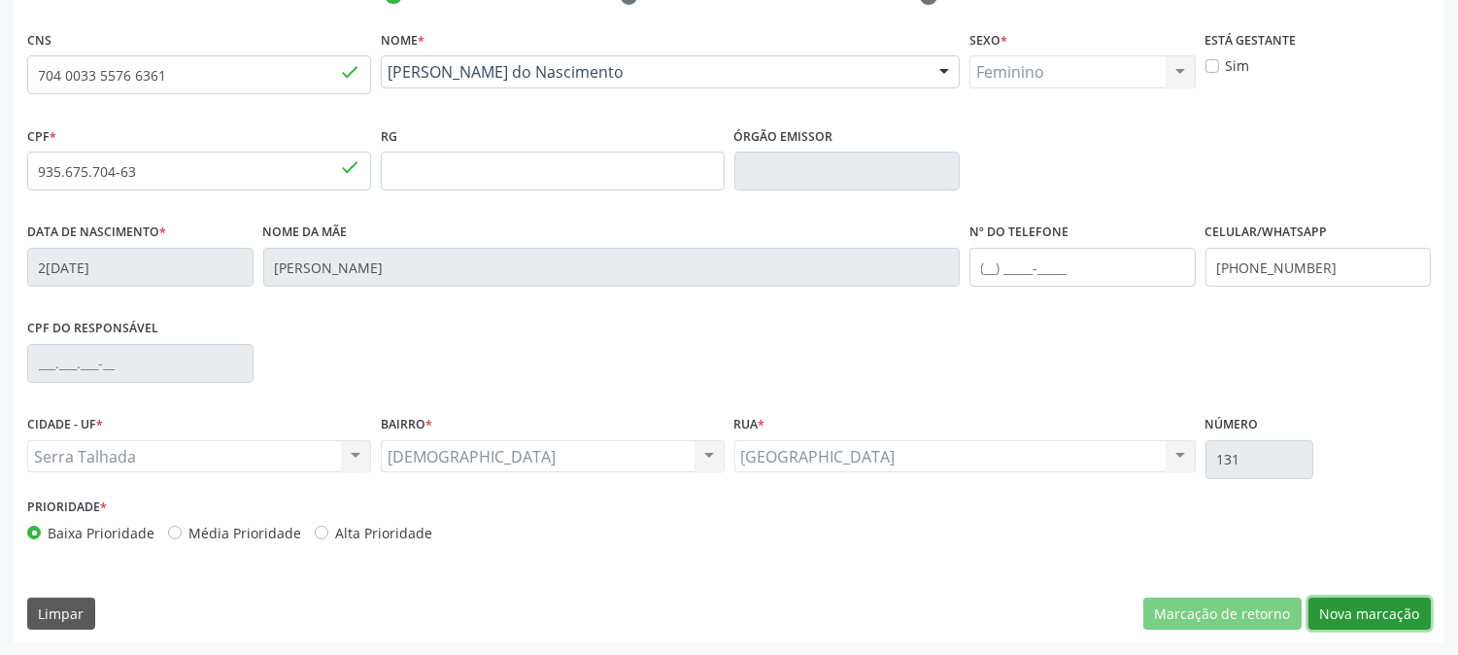
click at [1386, 598] on button "Nova marcação" at bounding box center [1369, 613] width 122 height 33
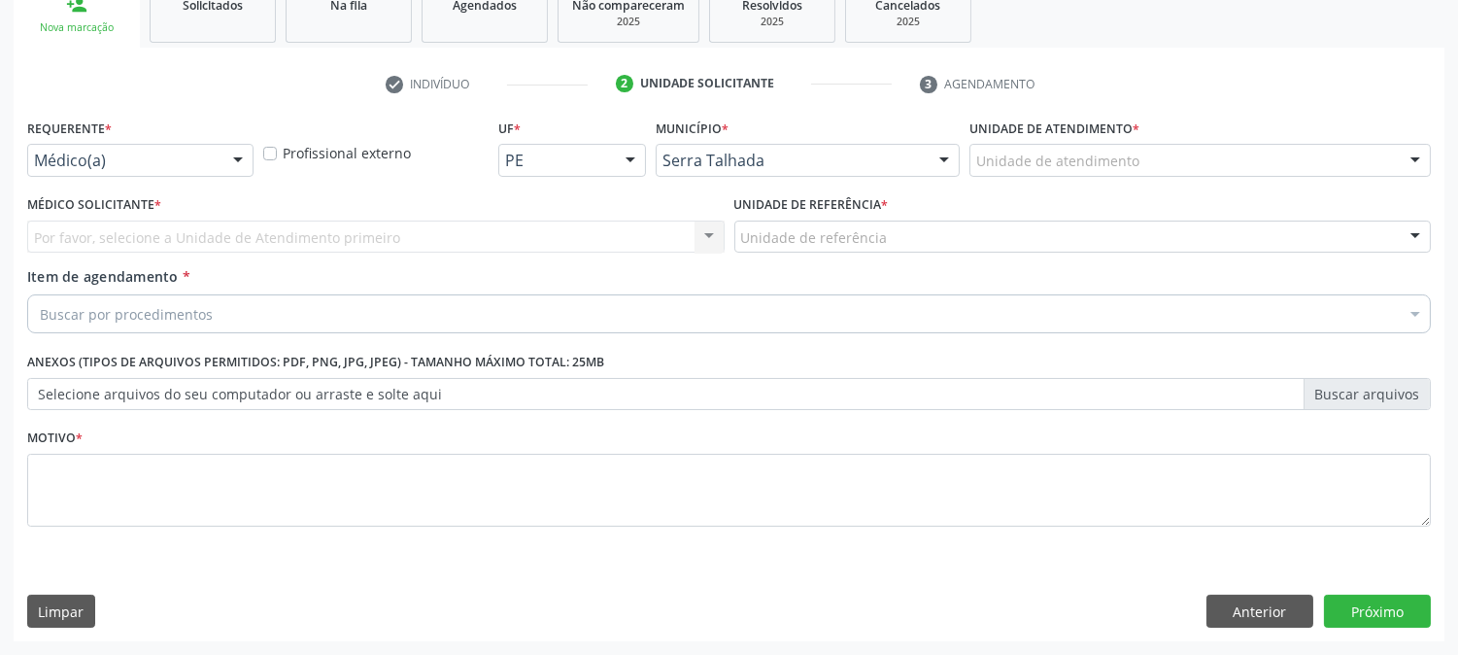
scroll to position [307, 0]
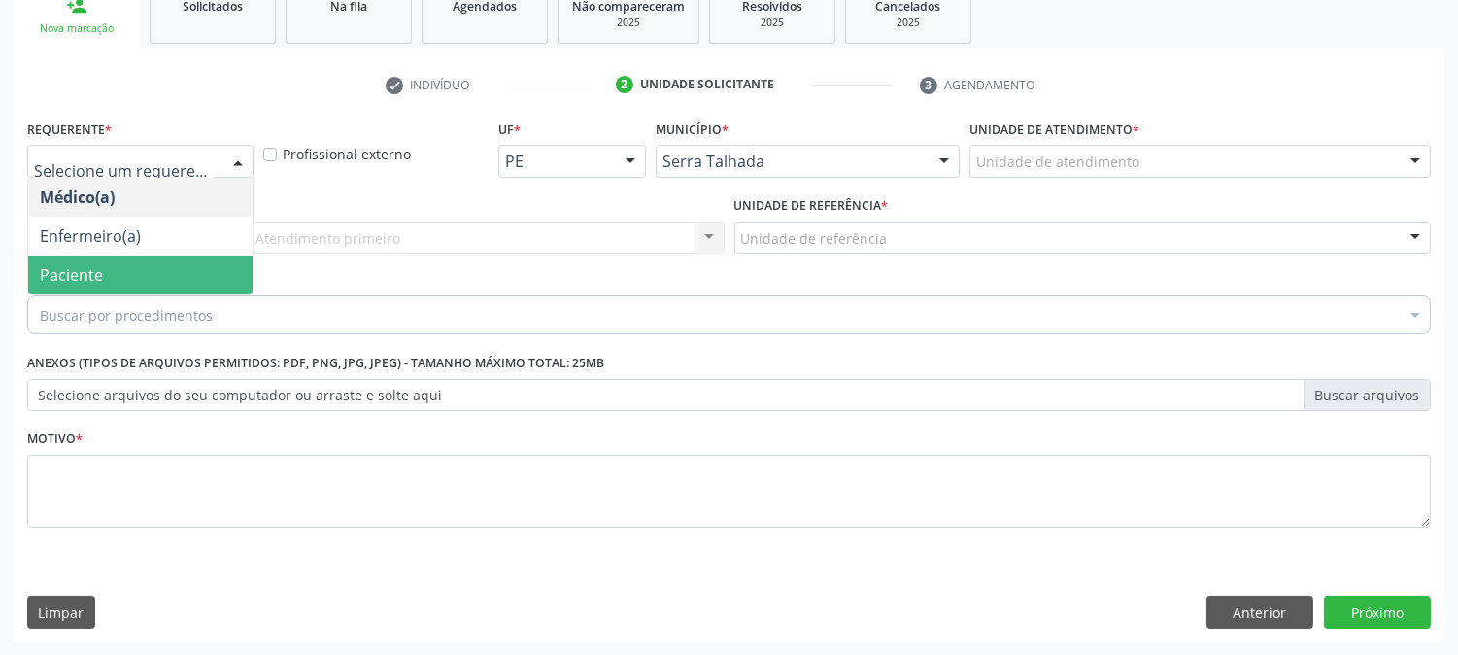
click at [140, 262] on span "Paciente" at bounding box center [140, 274] width 224 height 39
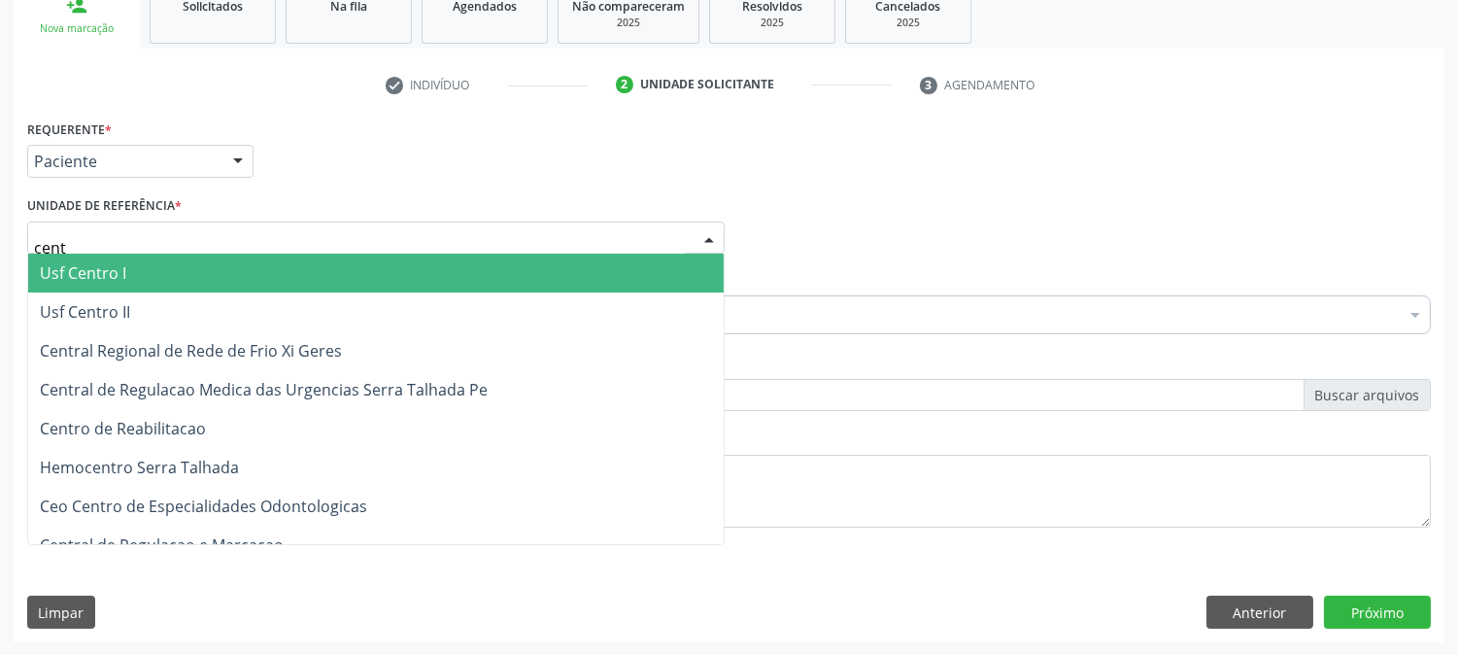
type input "centr"
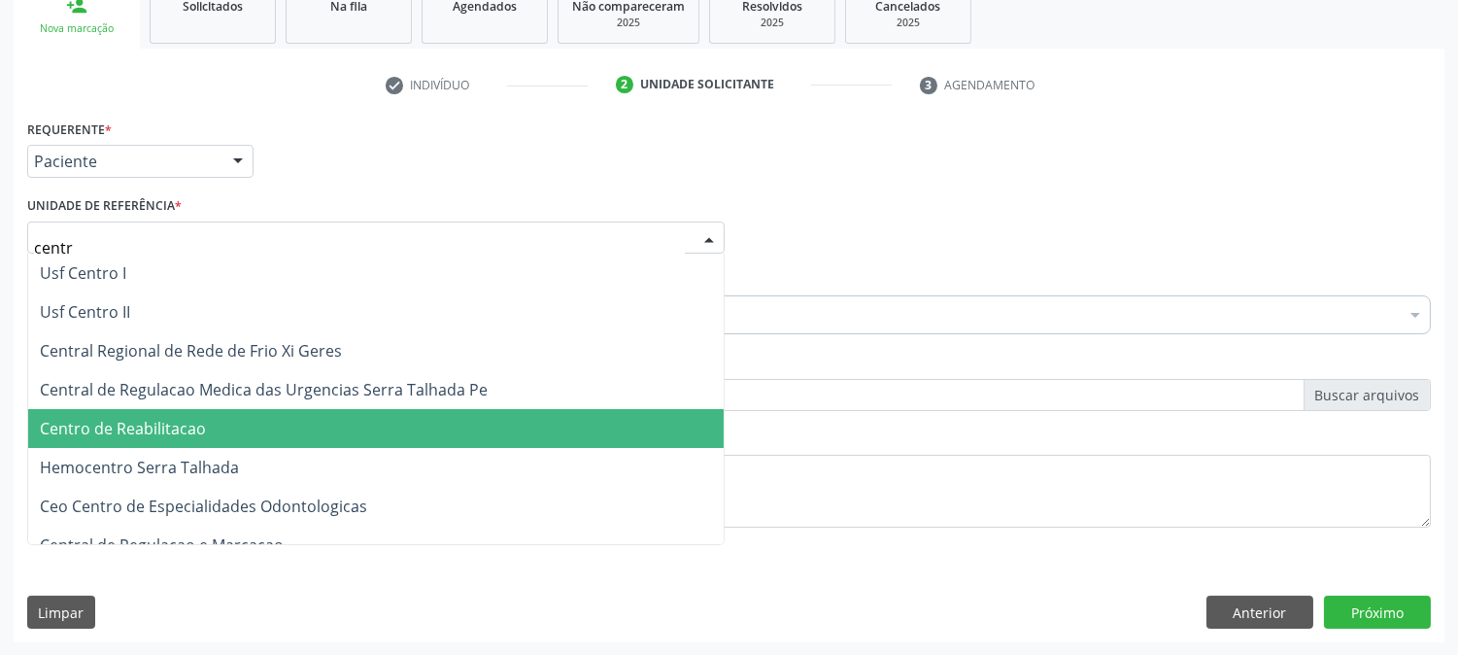
click at [221, 418] on span "Centro de Reabilitacao" at bounding box center [375, 428] width 695 height 39
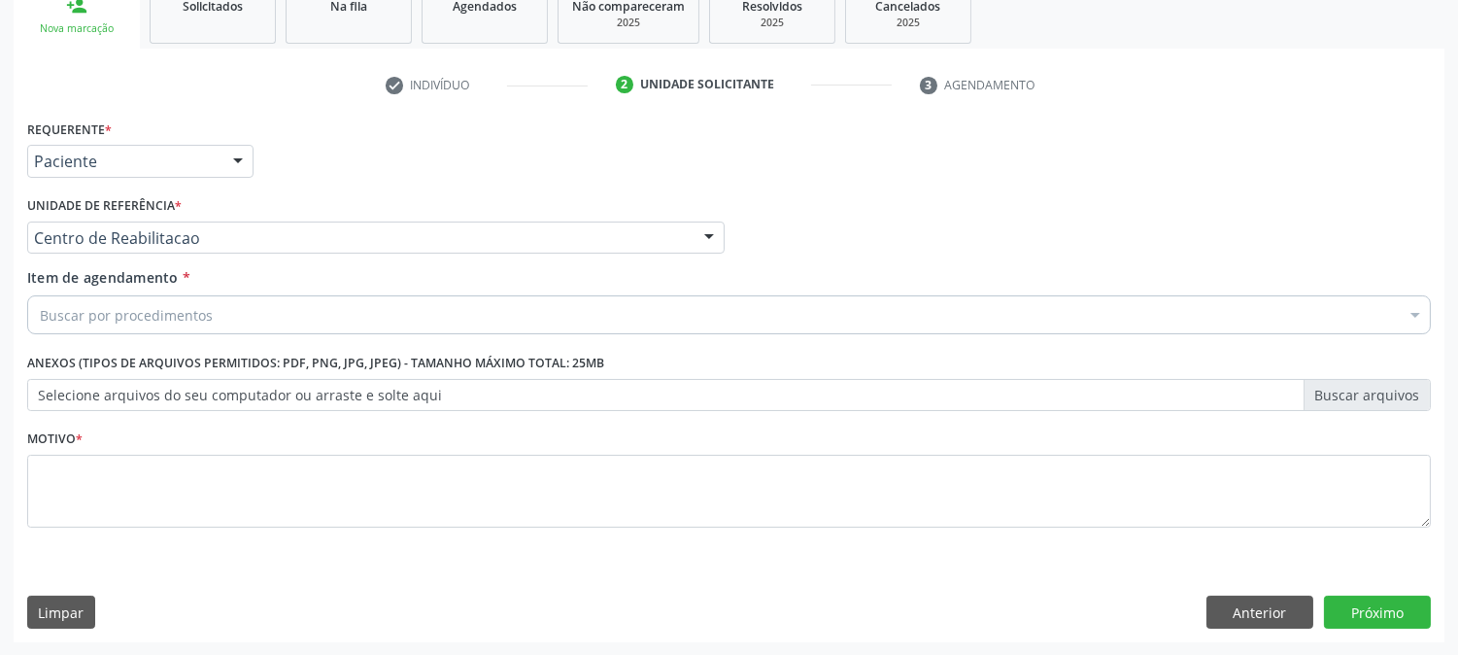
click at [218, 313] on div "Buscar por procedimentos" at bounding box center [728, 314] width 1403 height 39
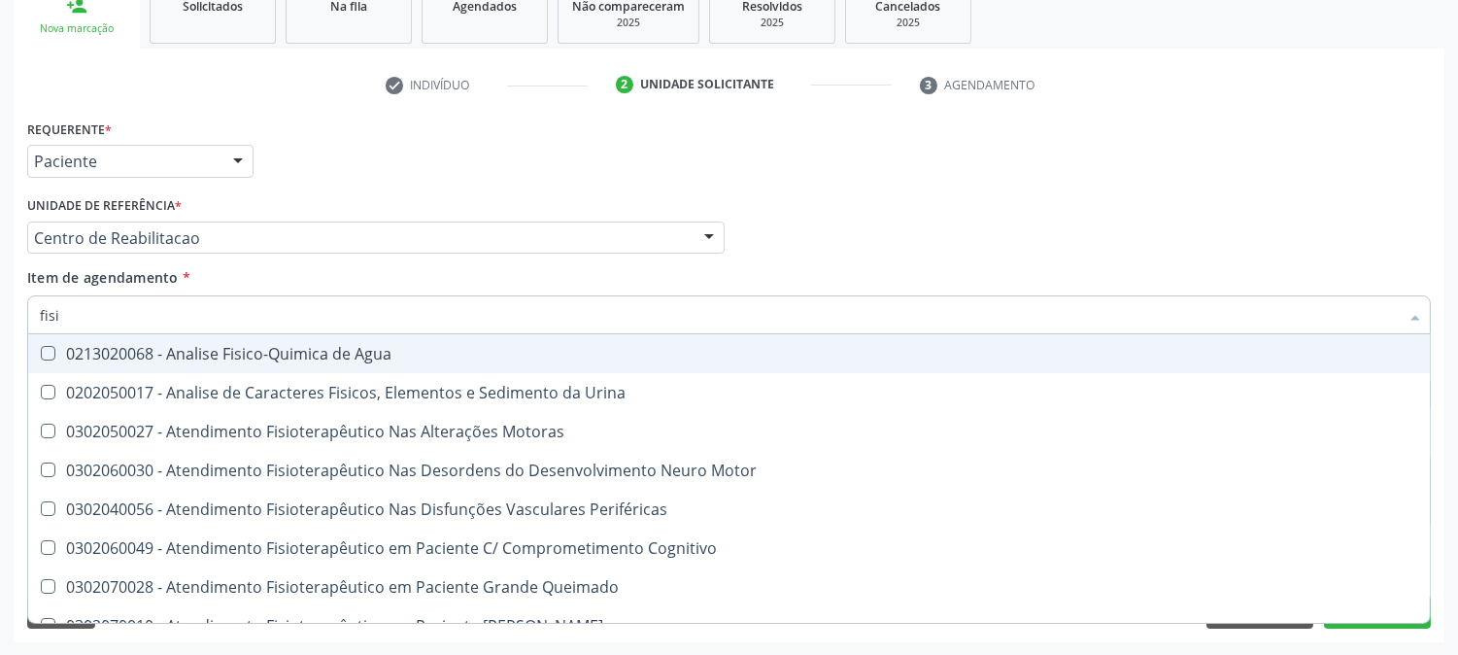
type input "fisio"
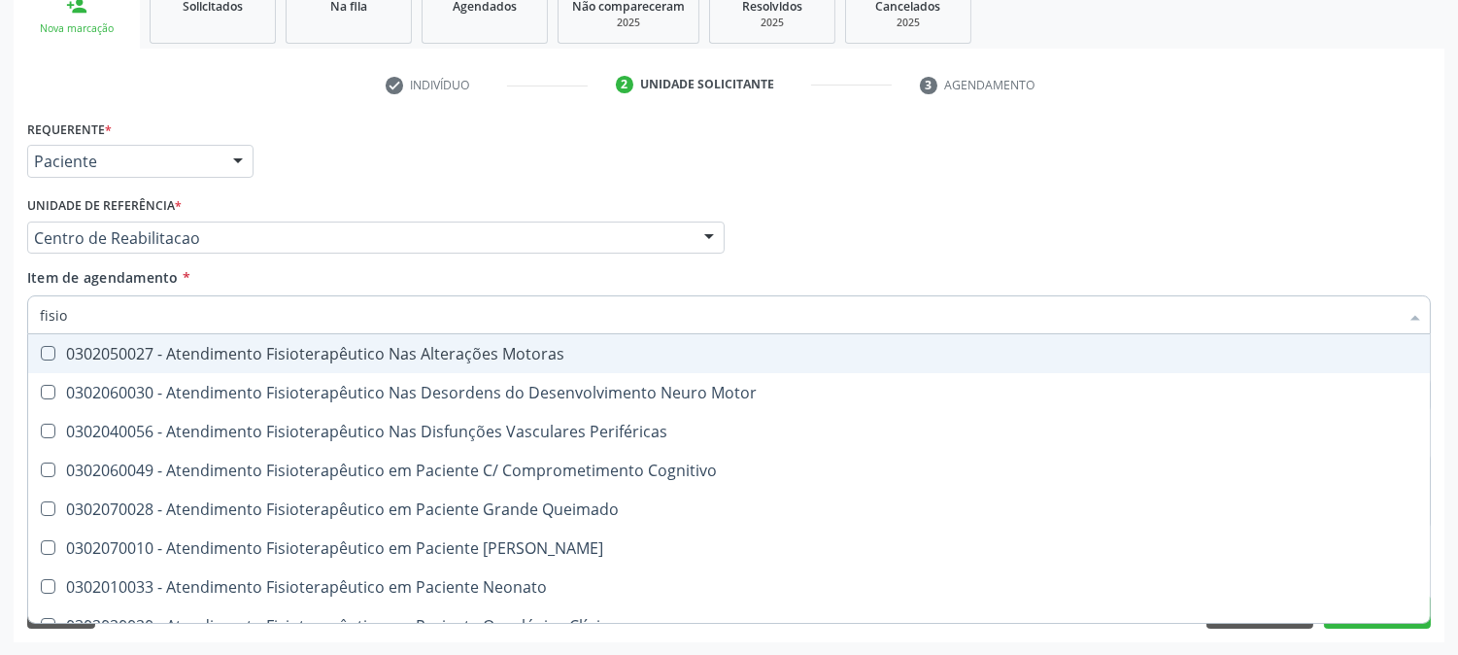
click at [247, 346] on div "0302050027 - Atendimento Fisioterapêutico Nas Alterações Motoras" at bounding box center [735, 354] width 1390 height 16
checkbox Motoras "true"
click at [1125, 218] on div "Médico Solicitante Por favor, selecione a Unidade de Atendimento primeiro Nenhu…" at bounding box center [728, 229] width 1413 height 76
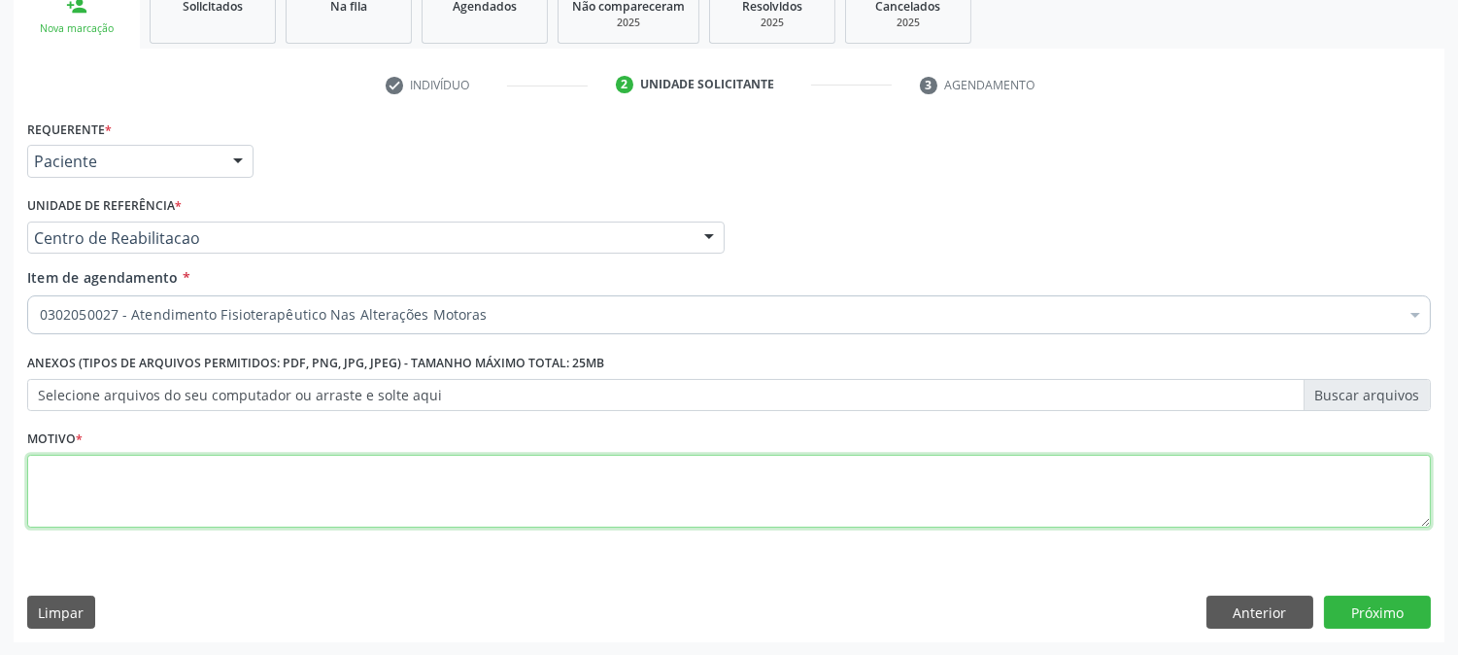
click at [594, 481] on textarea at bounding box center [728, 491] width 1403 height 74
type textarea "."
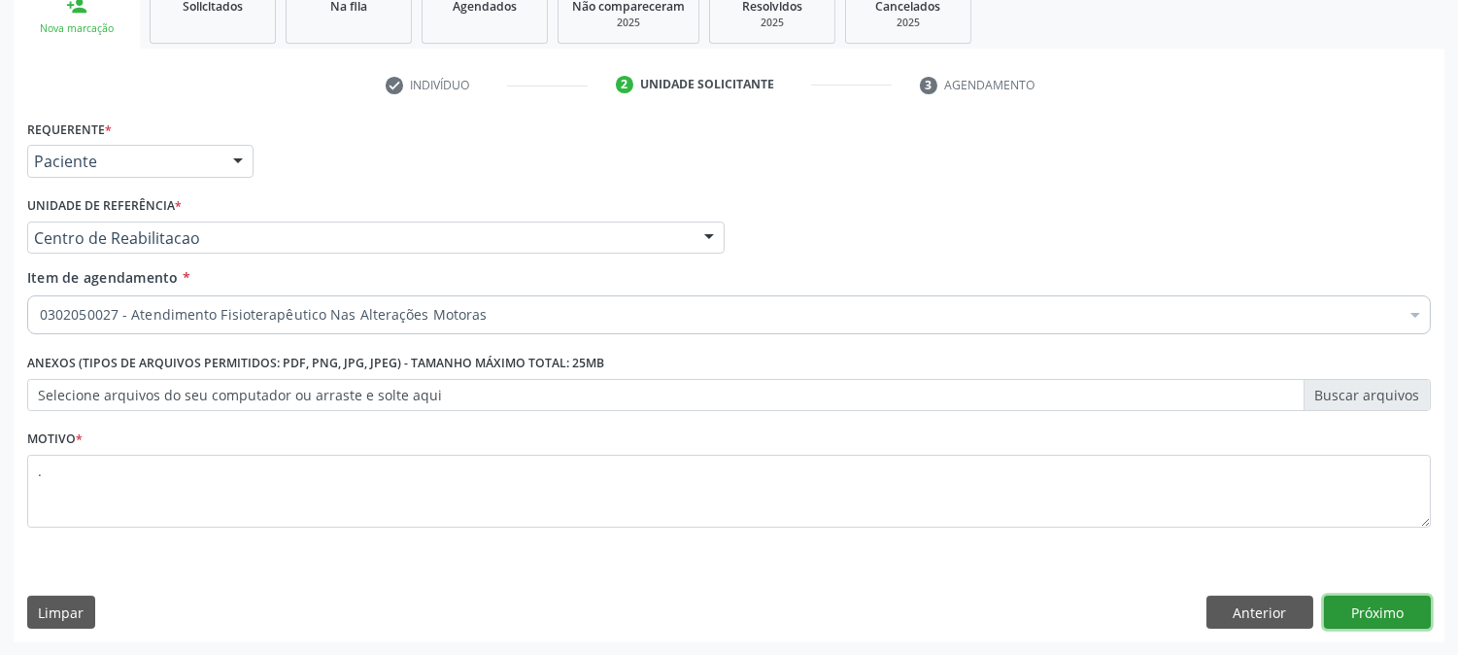
click at [1363, 616] on button "Próximo" at bounding box center [1377, 611] width 107 height 33
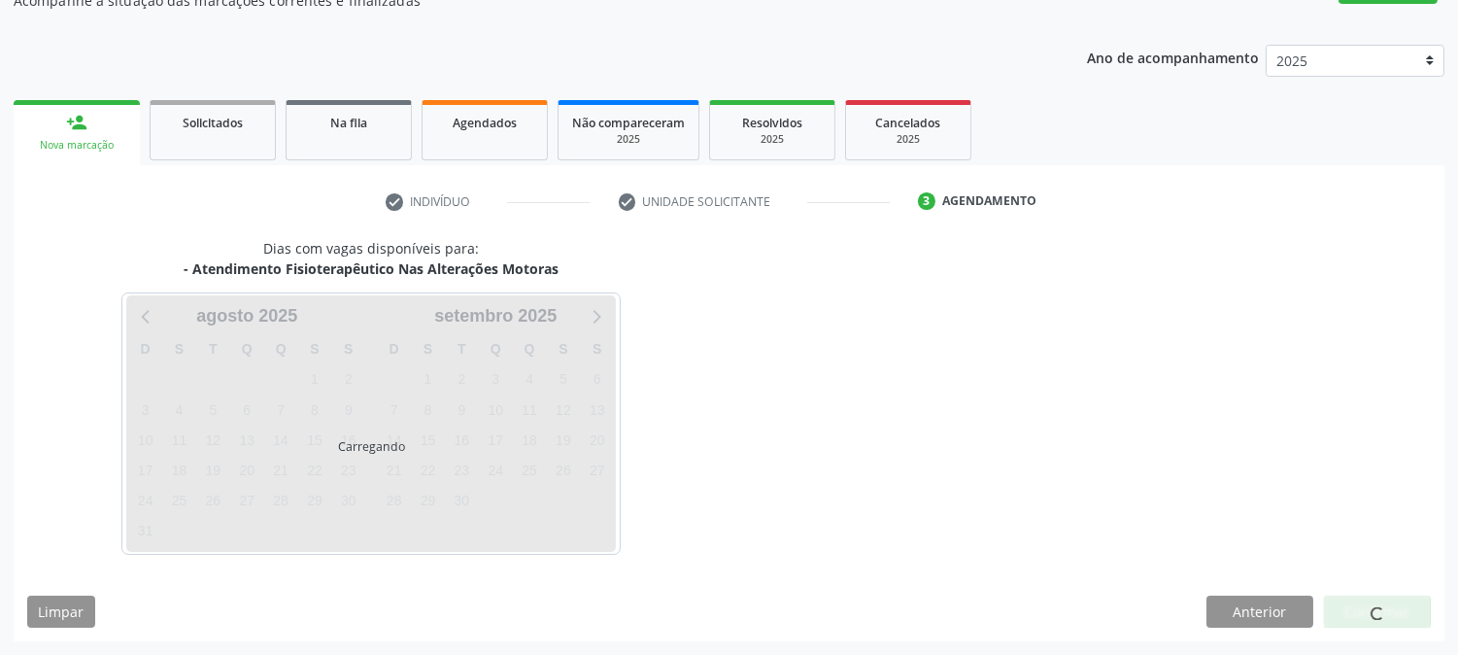
scroll to position [189, 0]
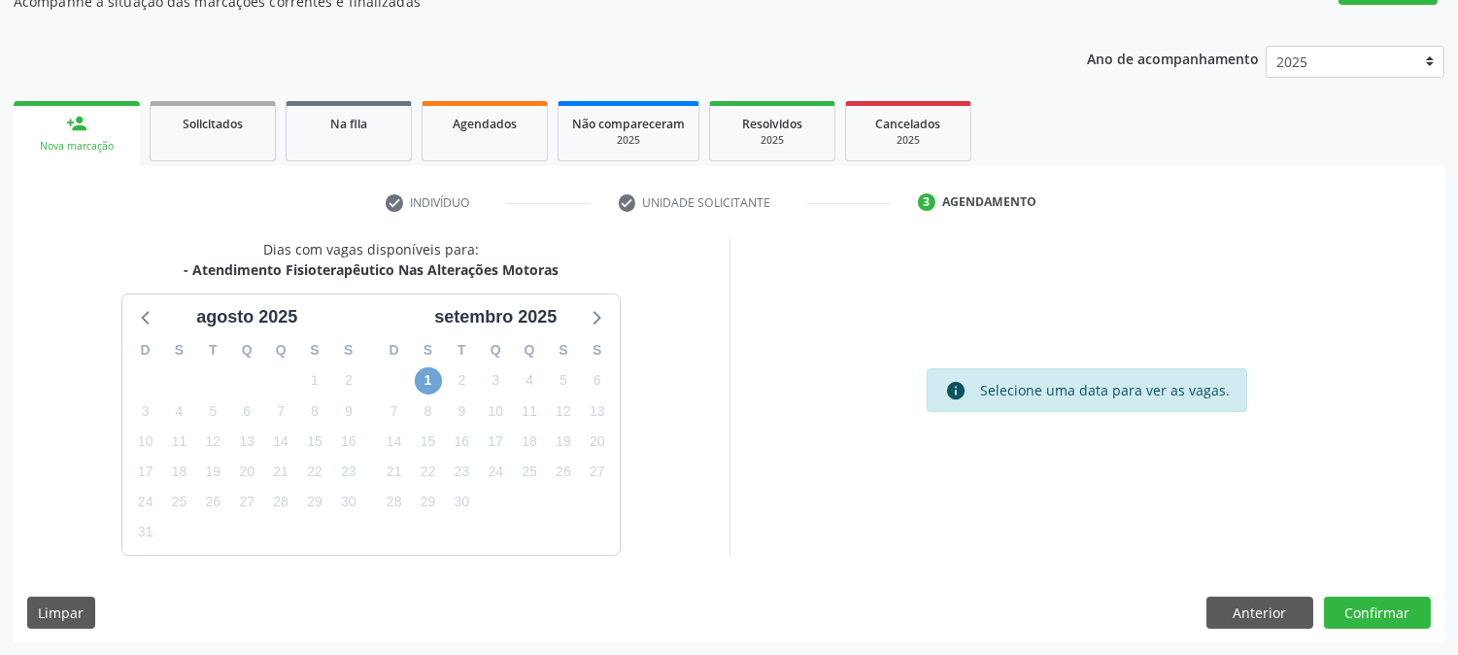
click at [420, 379] on span "1" at bounding box center [428, 380] width 27 height 27
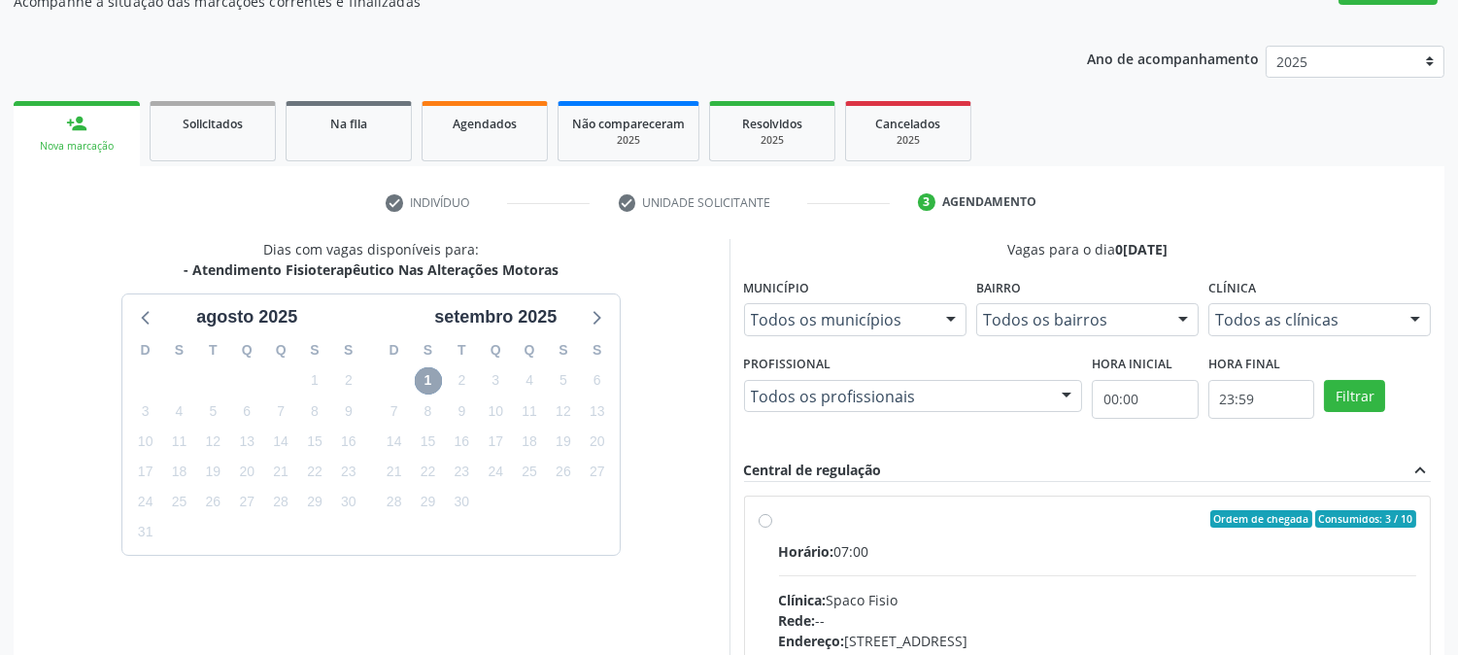
scroll to position [505, 0]
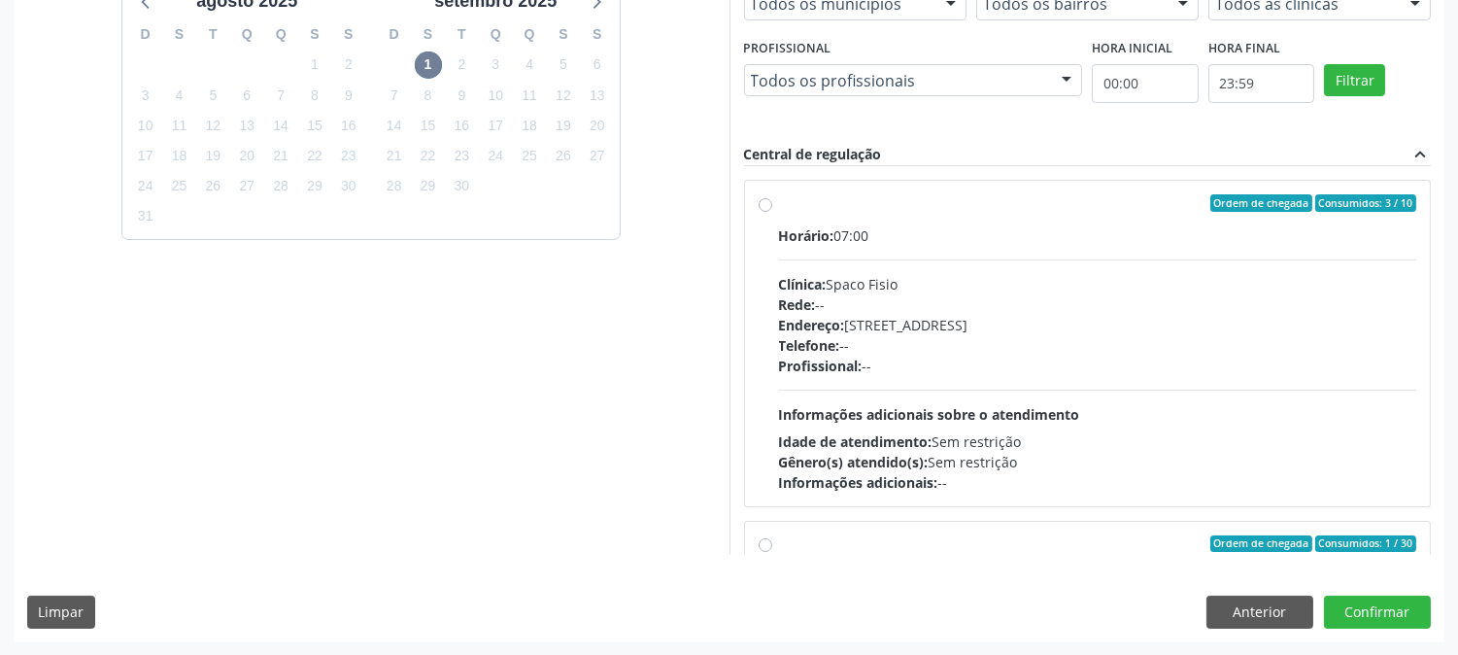
click at [927, 464] on span "Gênero(s) atendido(s):" at bounding box center [854, 462] width 150 height 18
click at [772, 212] on input "Ordem de chegada Consumidos: 3 / 10 Horário: 07:00 Clínica: Spaco Fisio Rede: -…" at bounding box center [765, 202] width 14 height 17
radio input "true"
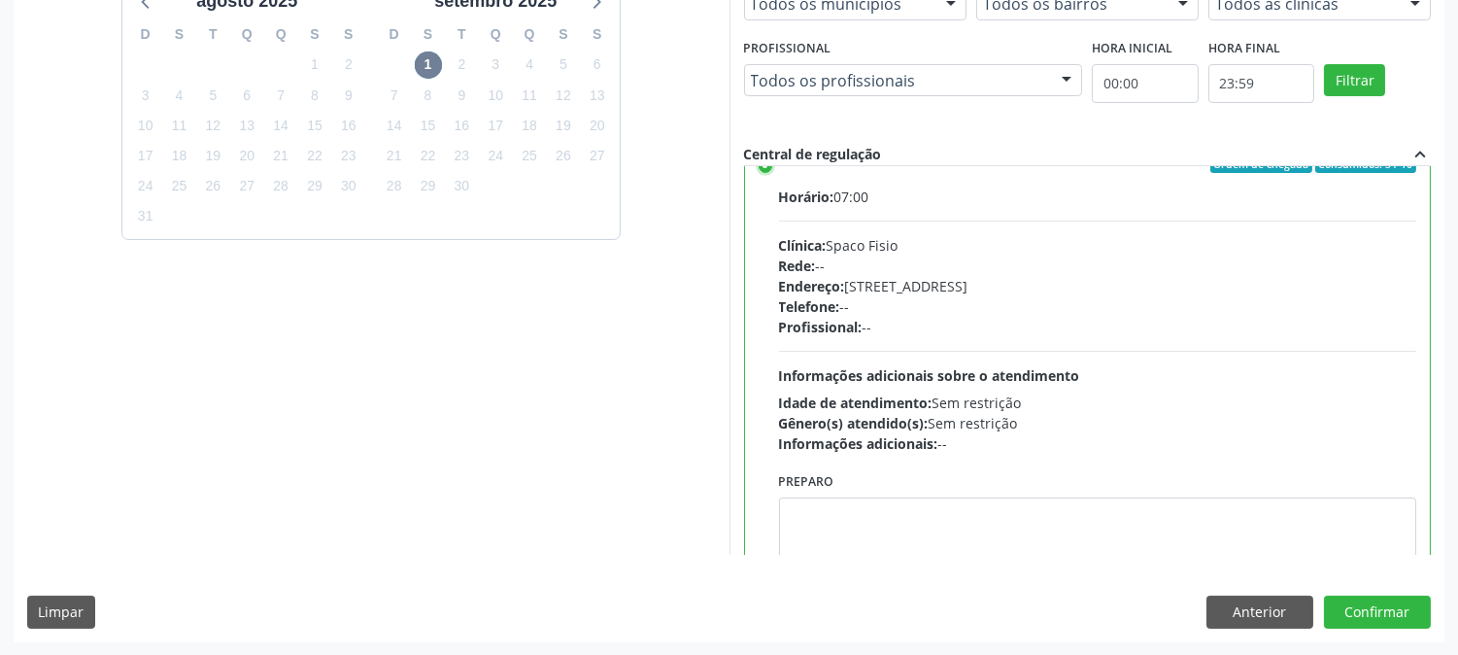
scroll to position [0, 0]
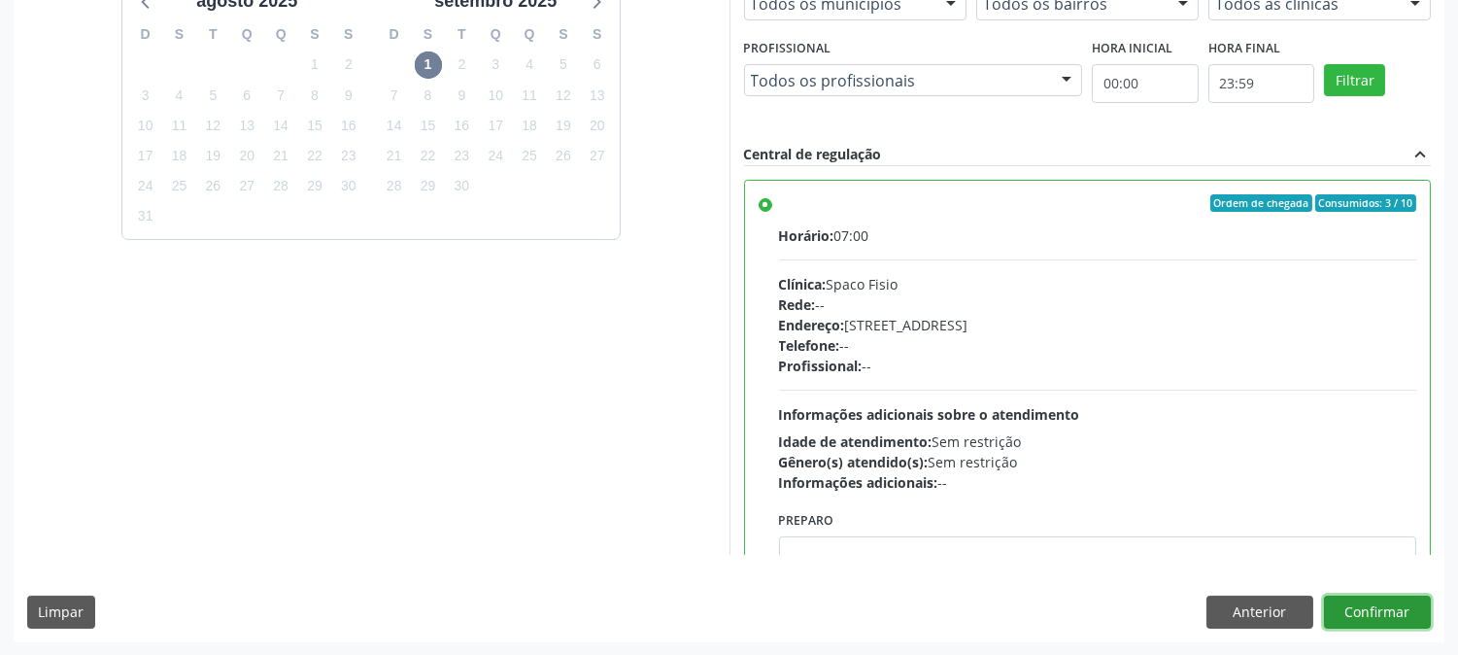
click at [1343, 600] on button "Confirmar" at bounding box center [1377, 611] width 107 height 33
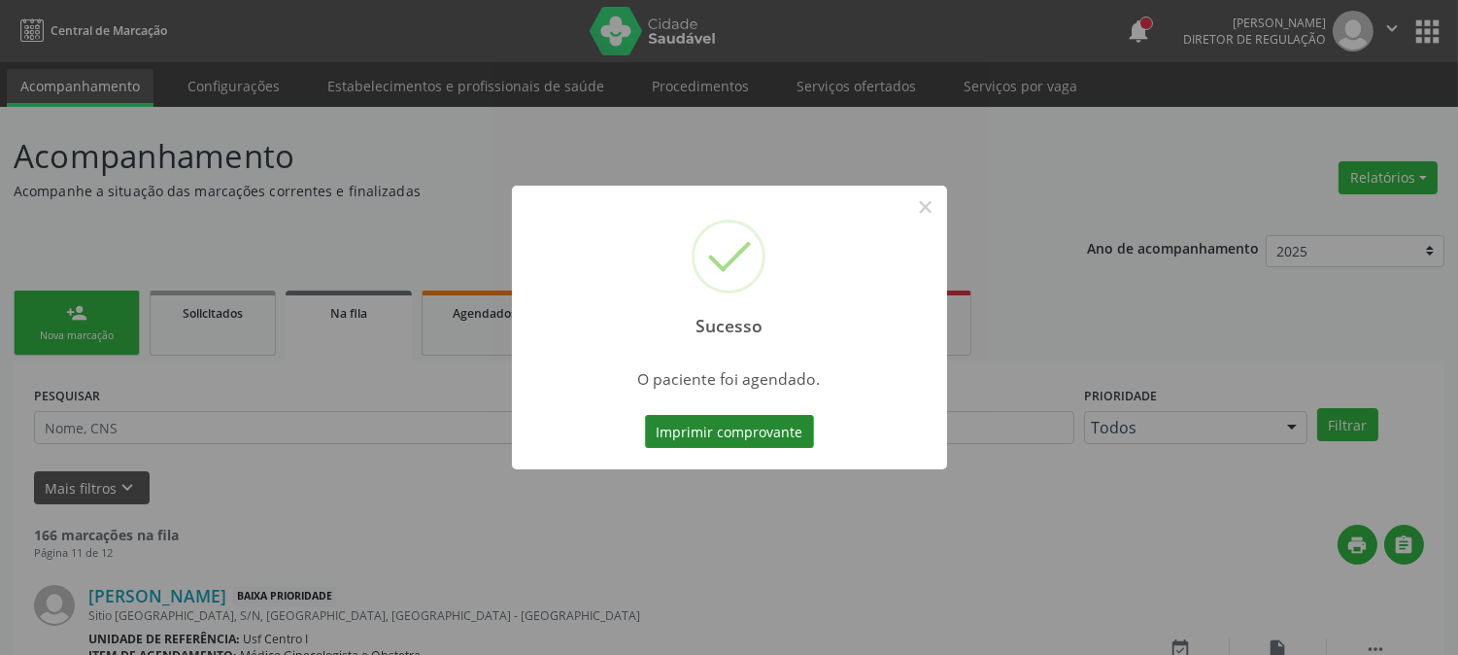
click at [722, 416] on button "Imprimir comprovante" at bounding box center [729, 431] width 169 height 33
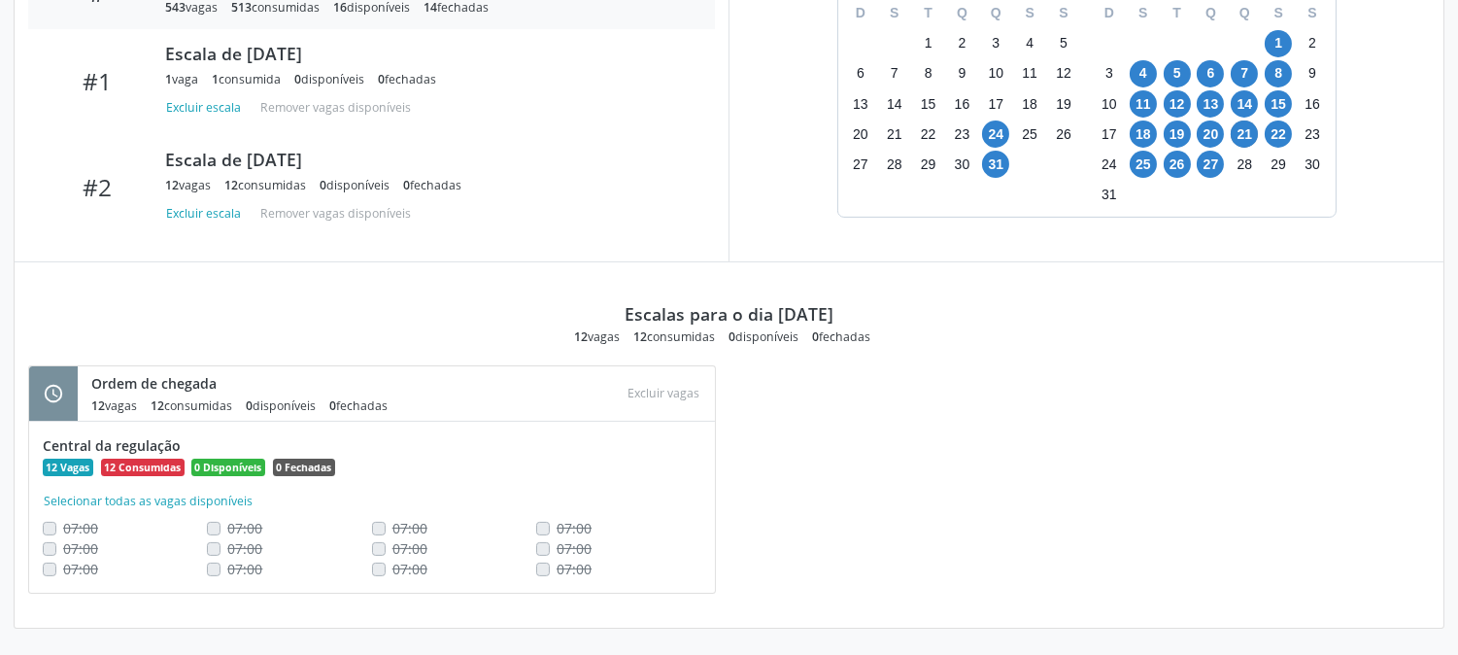
scroll to position [597, 0]
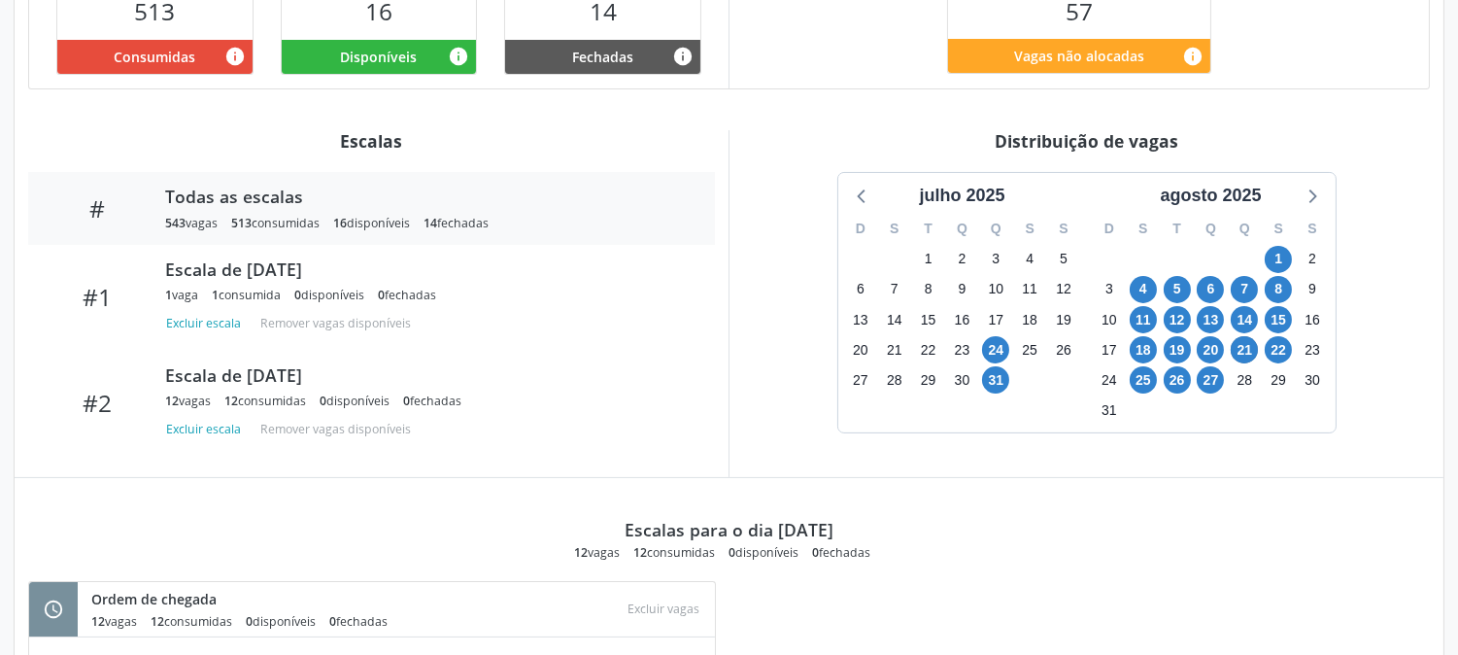
click at [778, 441] on div "Distribuição de vagas julho 2025 D S T Q Q S S 29 30 1 2 3 4 5 6 7 8 9 10 11 12…" at bounding box center [1085, 303] width 715 height 347
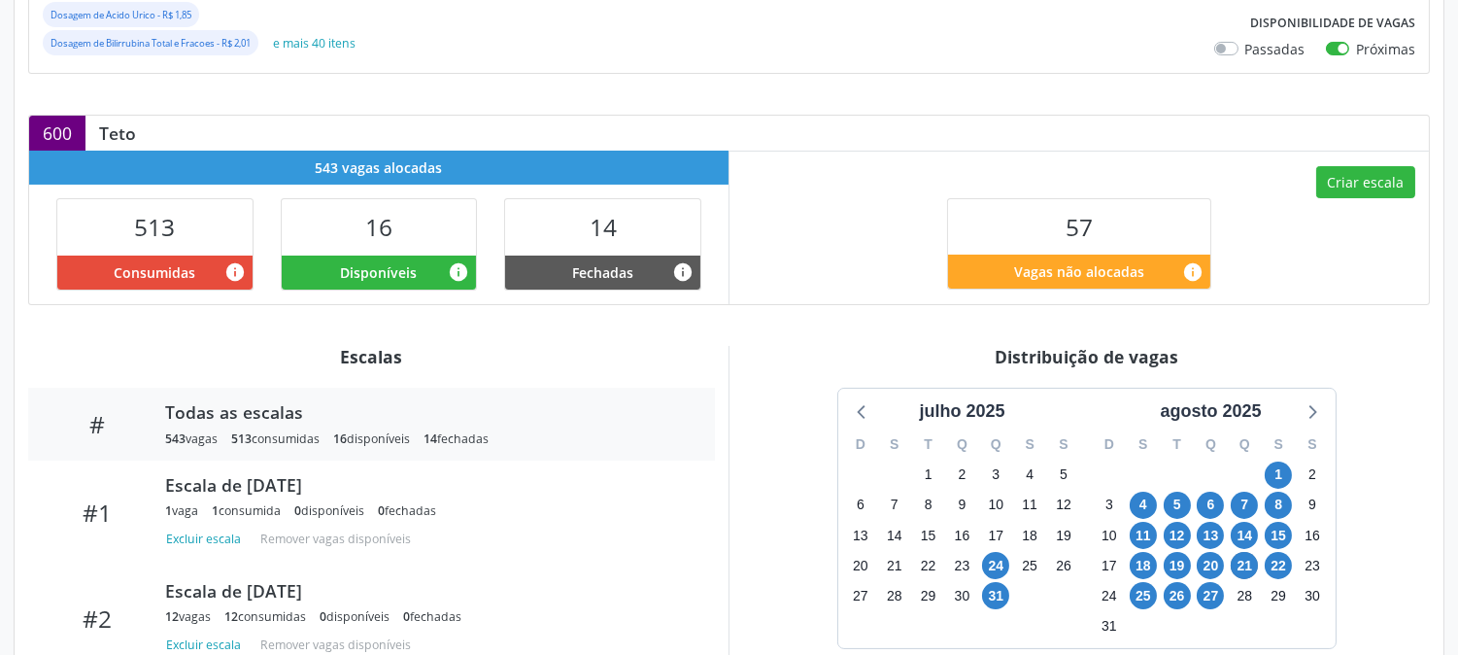
scroll to position [0, 0]
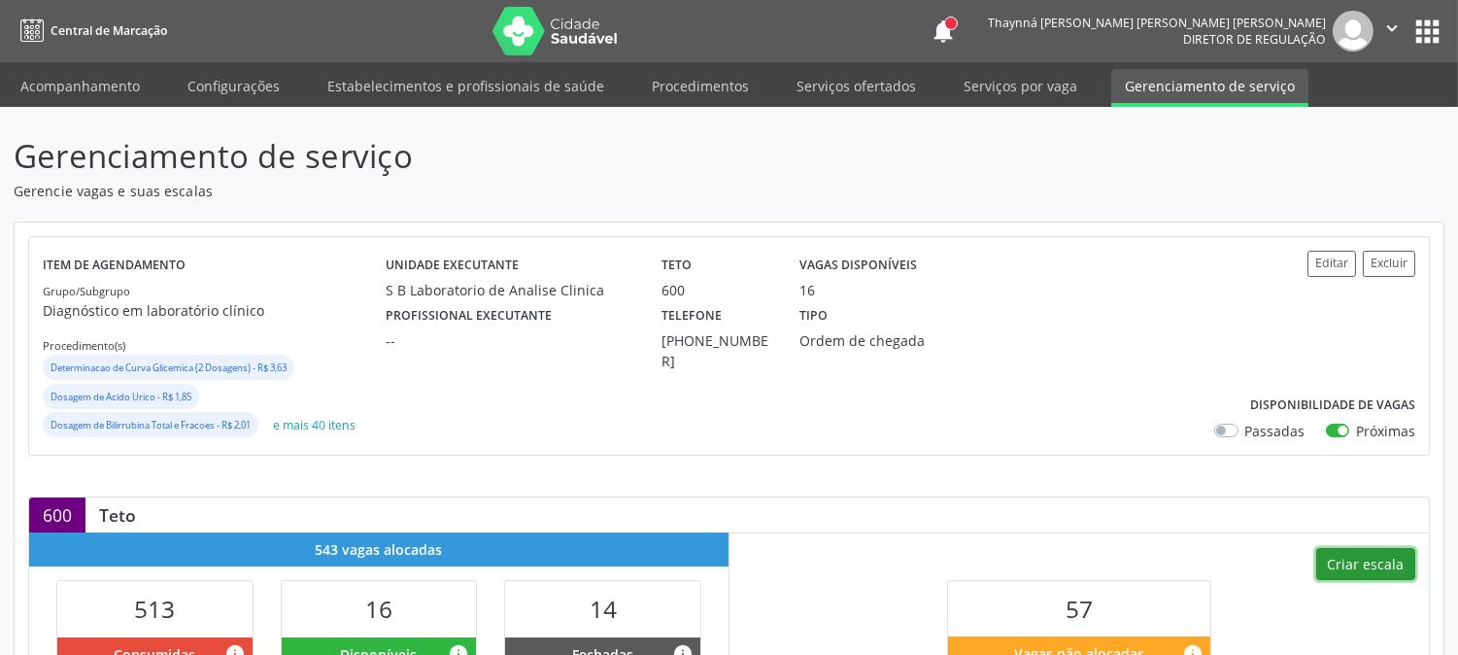
click at [1328, 548] on button "Criar escala" at bounding box center [1365, 564] width 99 height 33
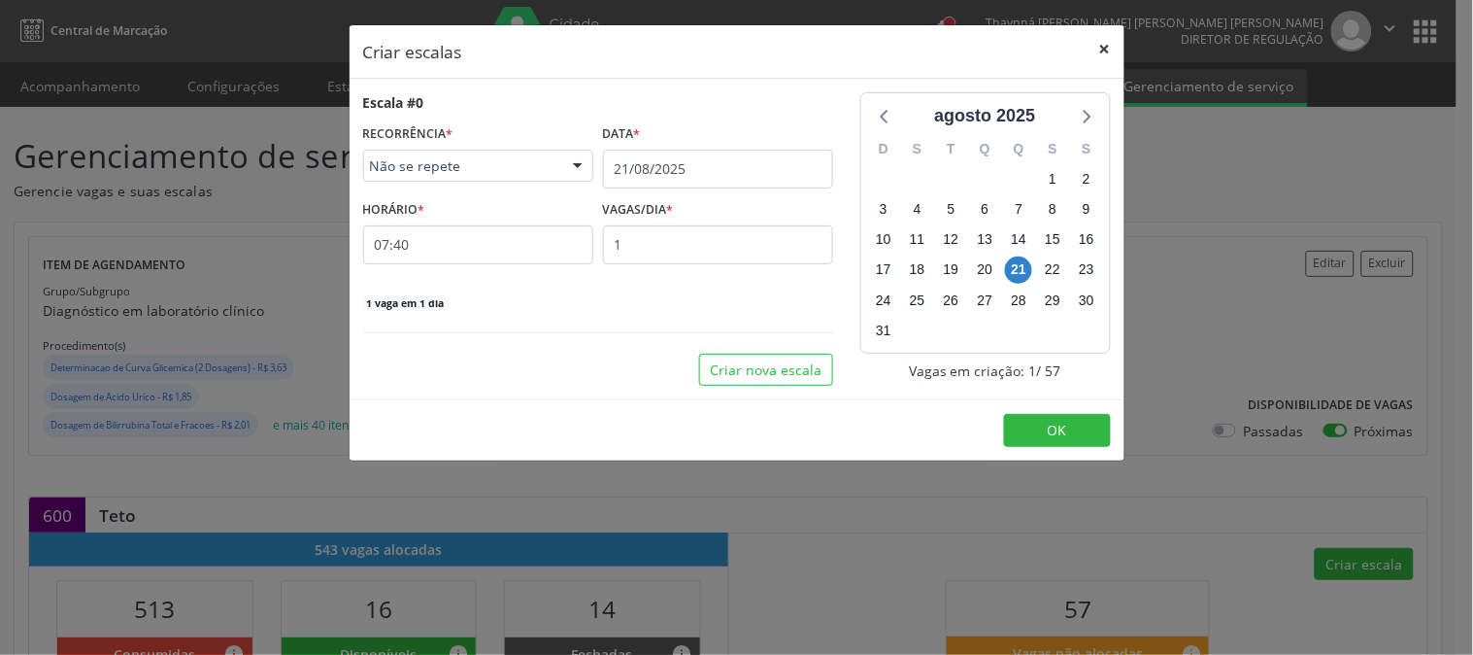
click at [1097, 49] on button "×" at bounding box center [1105, 49] width 39 height 48
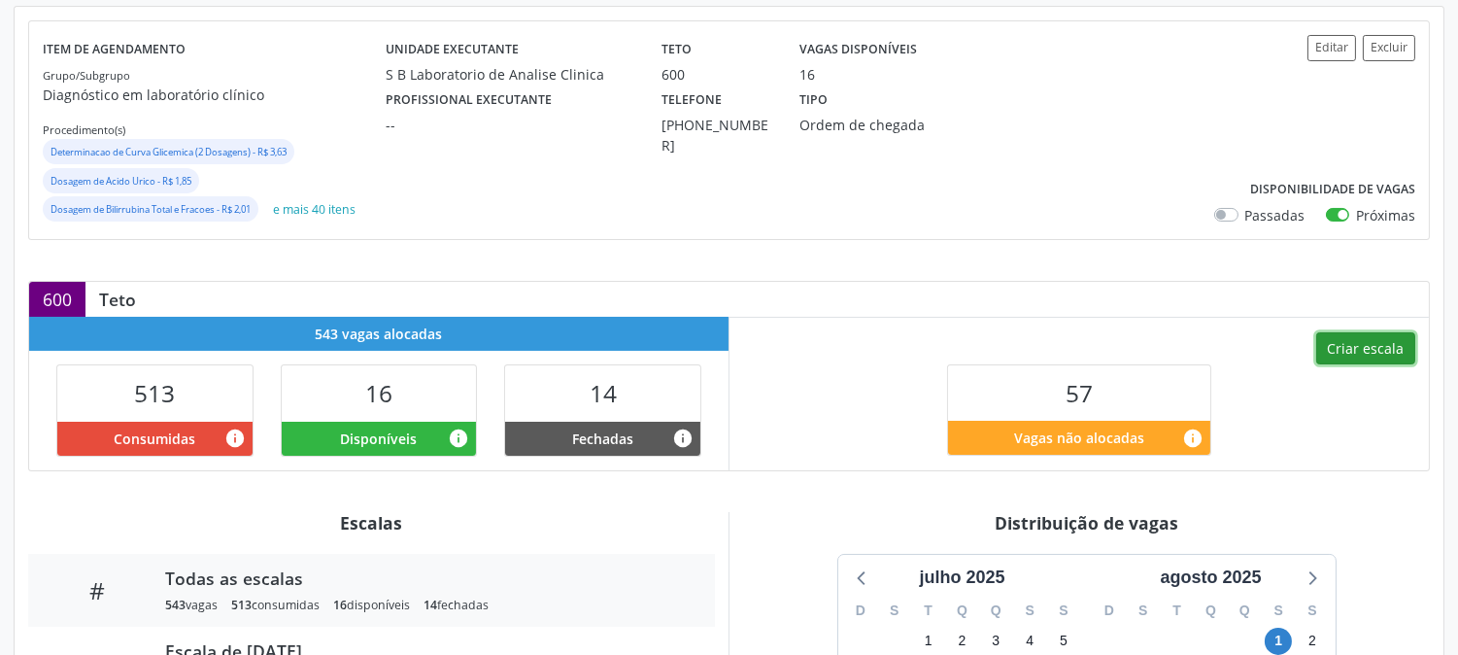
scroll to position [647, 0]
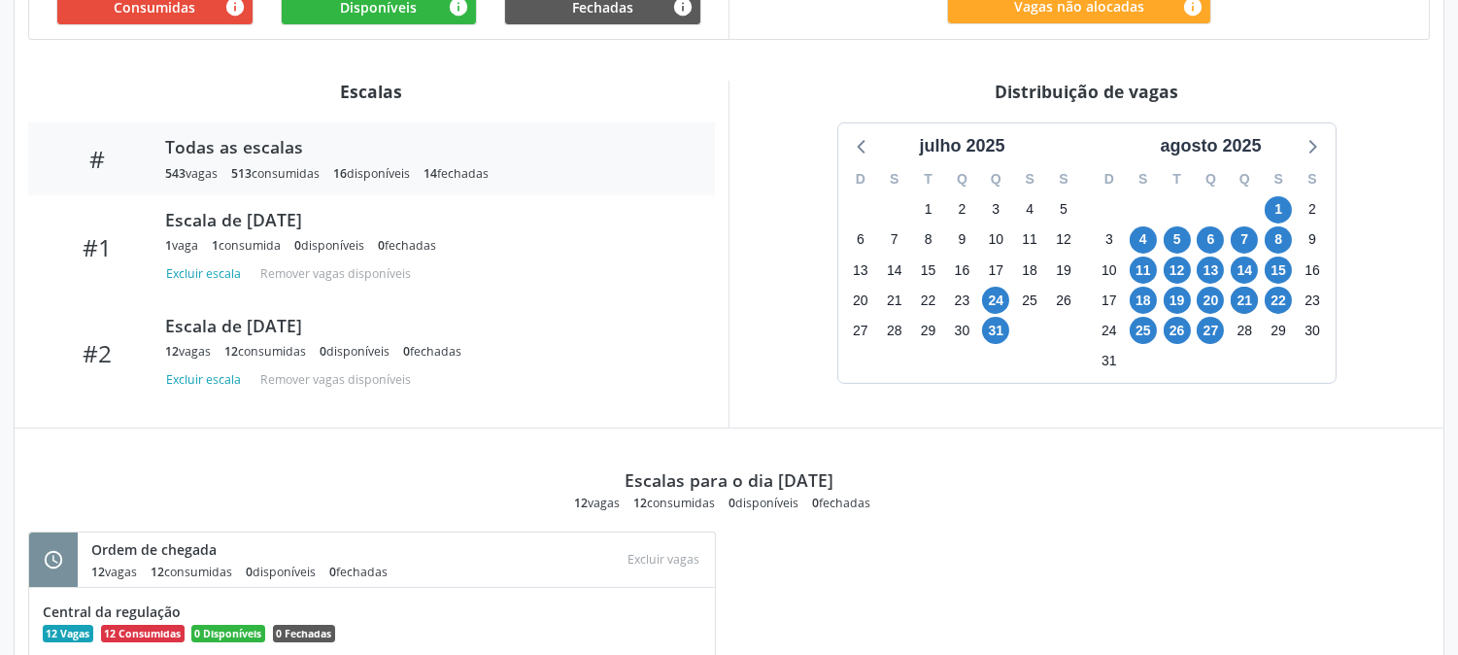
click at [1163, 340] on div "26" at bounding box center [1176, 331] width 27 height 30
click at [1169, 340] on span "26" at bounding box center [1176, 330] width 27 height 27
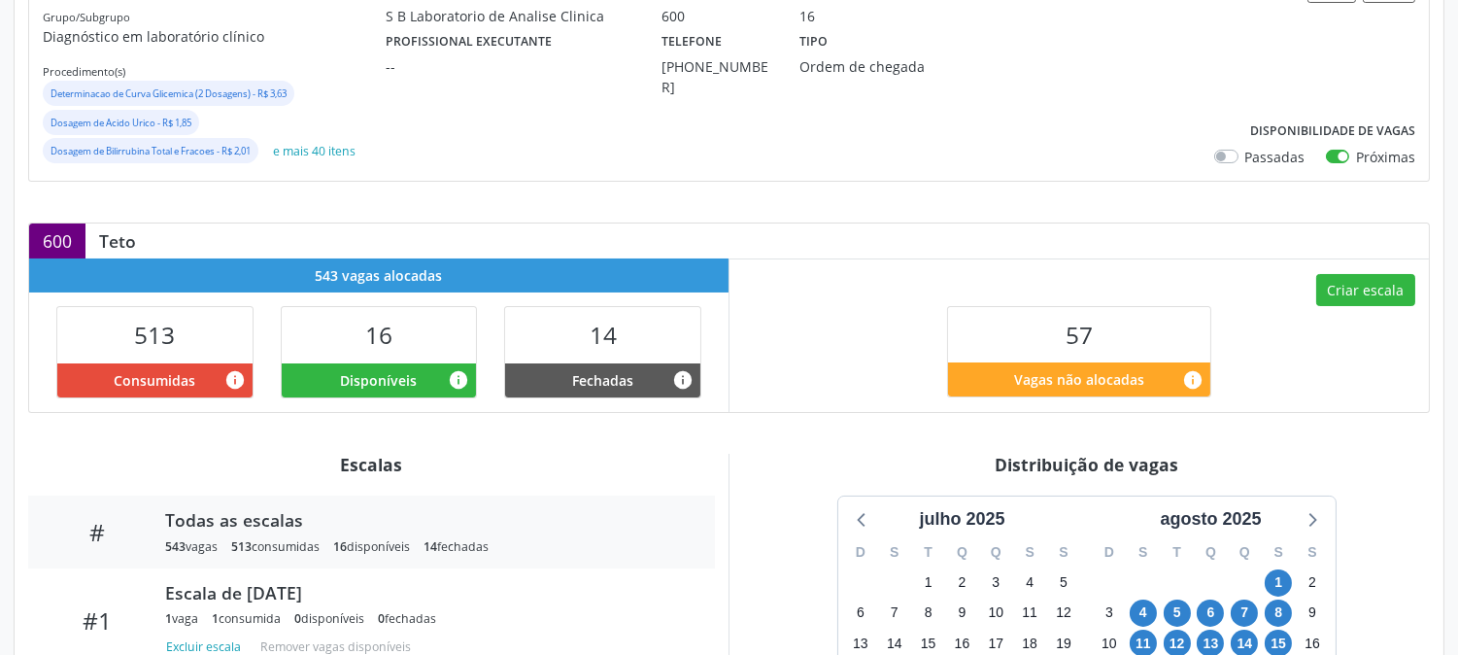
scroll to position [0, 0]
